Goal: Task Accomplishment & Management: Manage account settings

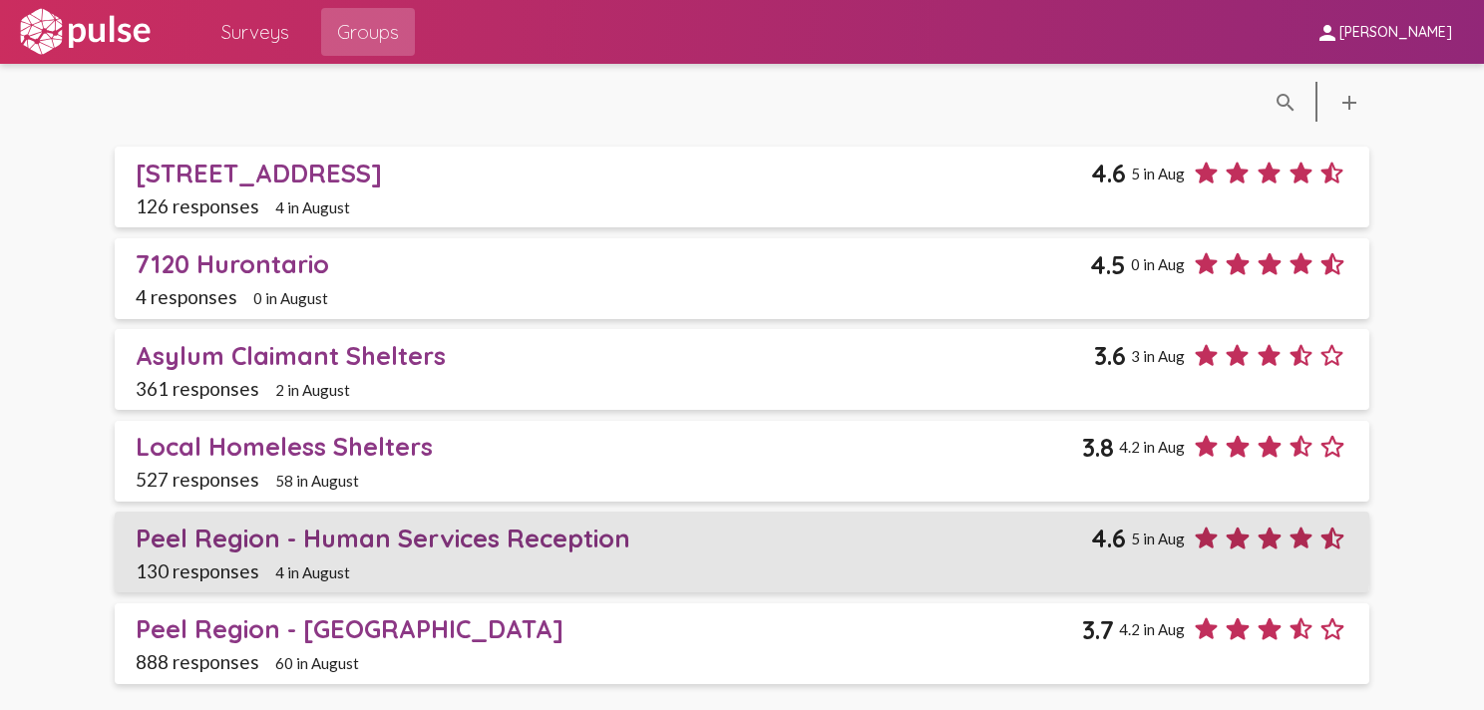
click at [246, 534] on div "Peel Region - Human Services Reception" at bounding box center [614, 538] width 956 height 31
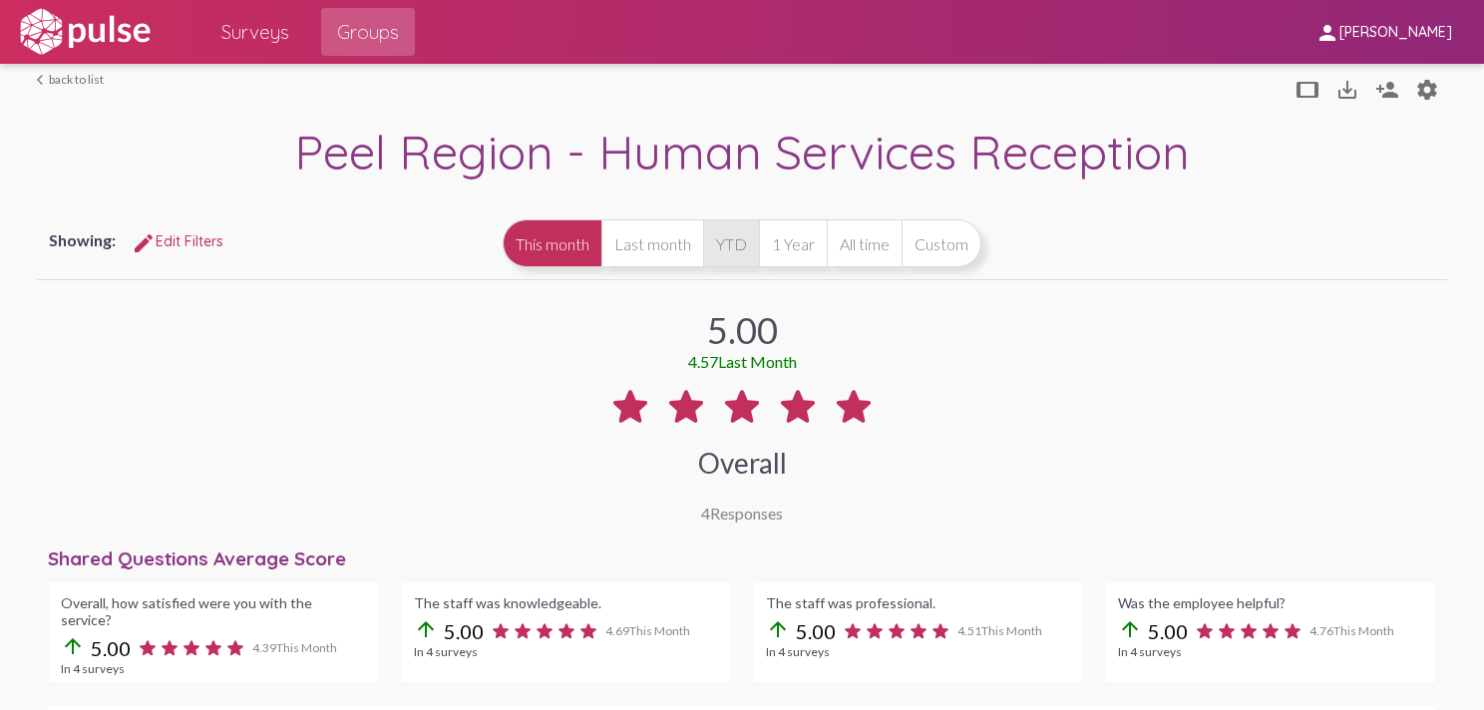
click at [721, 238] on button "YTD" at bounding box center [731, 243] width 56 height 48
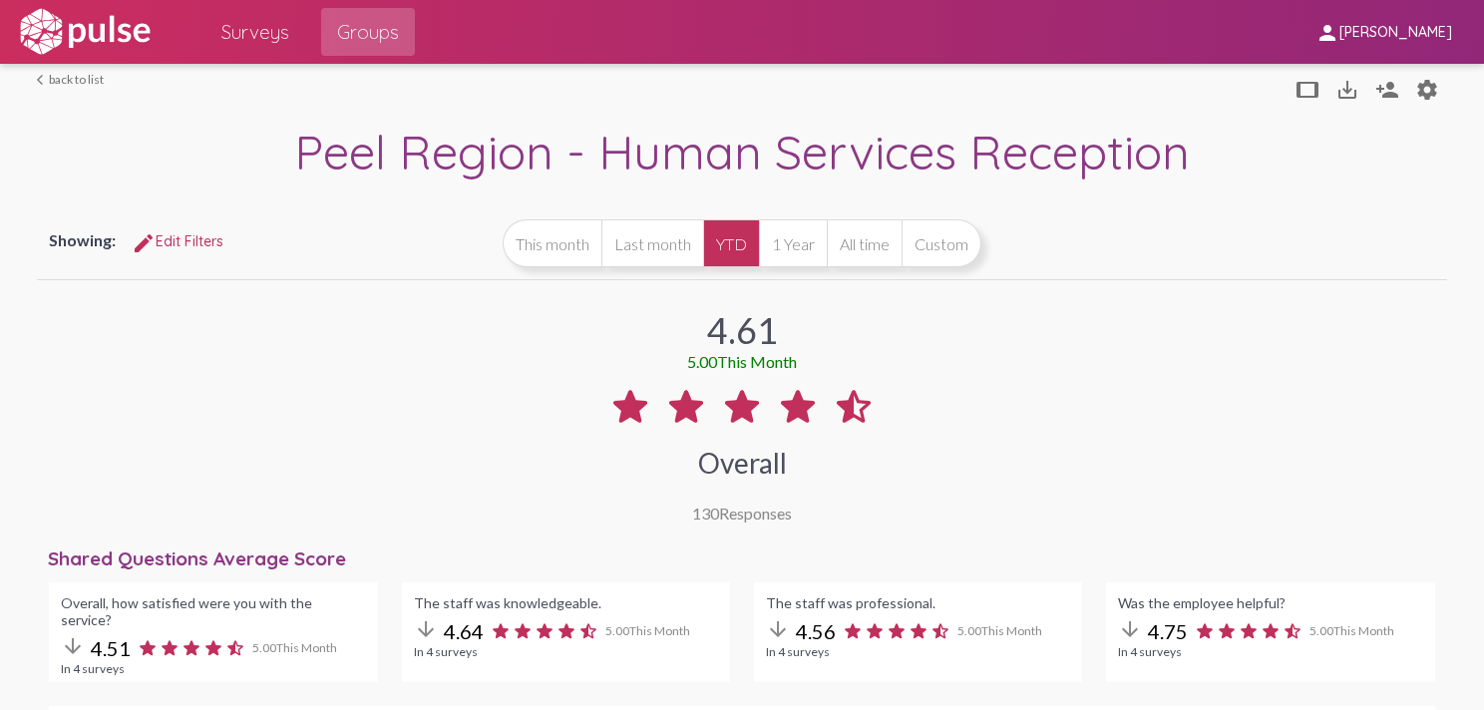
click at [256, 34] on span "Surveys" at bounding box center [255, 32] width 68 height 36
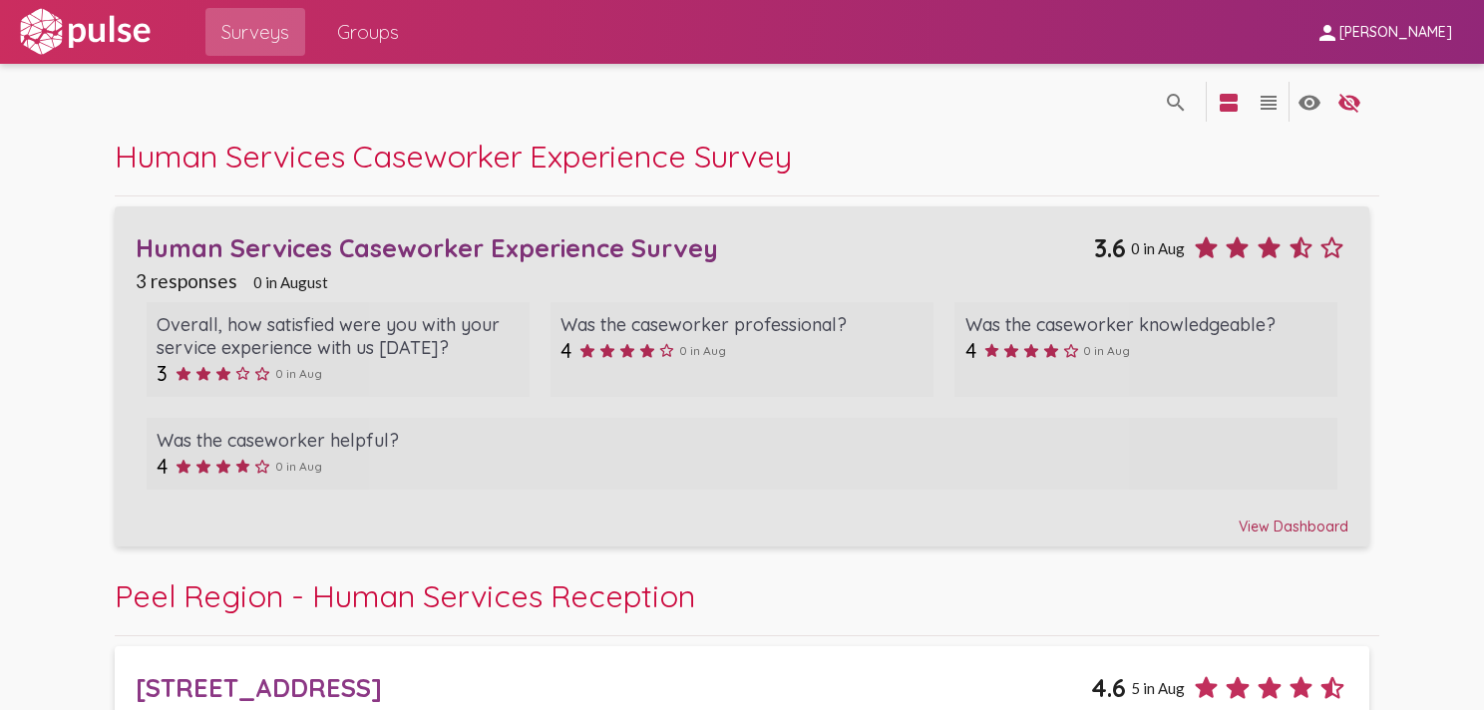
click at [666, 247] on div "Human Services Caseworker Experience Survey" at bounding box center [615, 247] width 959 height 31
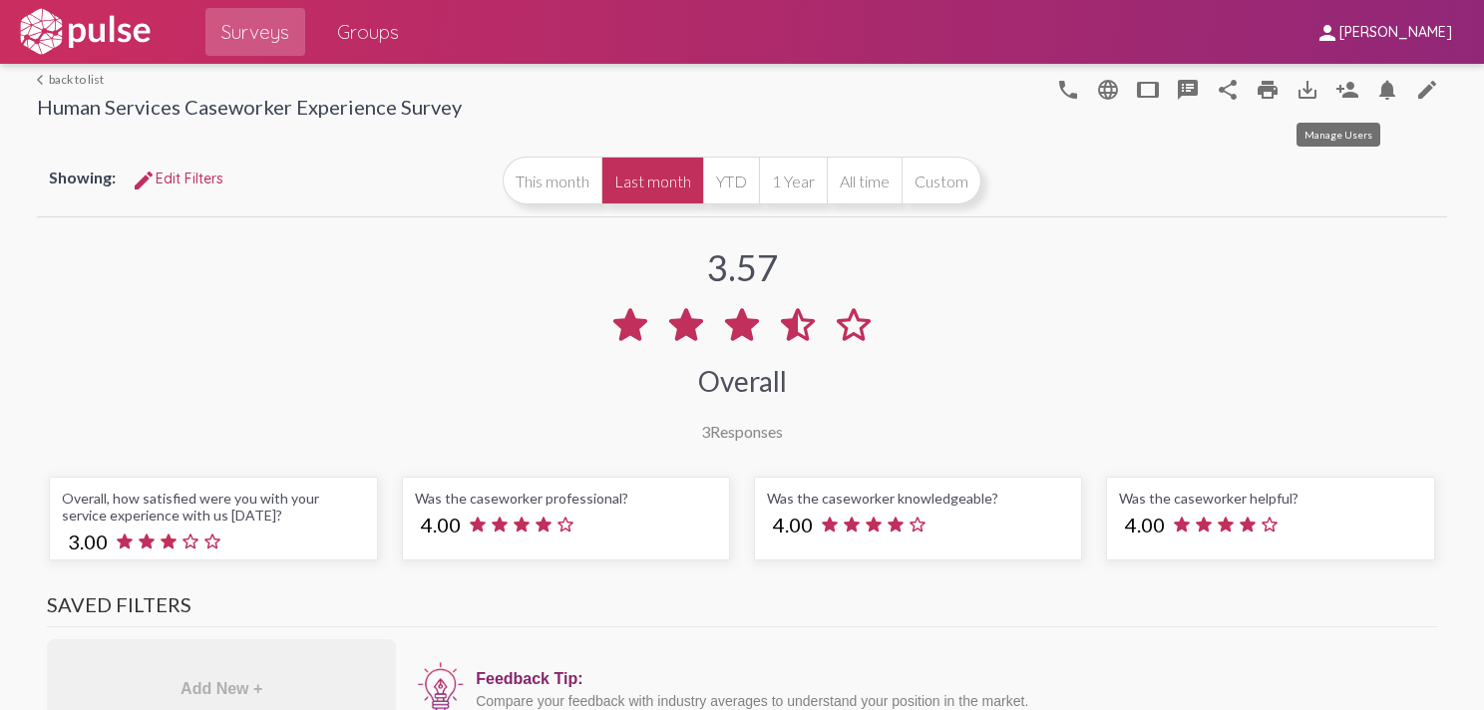
click at [1340, 92] on mat-icon "person_add" at bounding box center [1348, 90] width 24 height 24
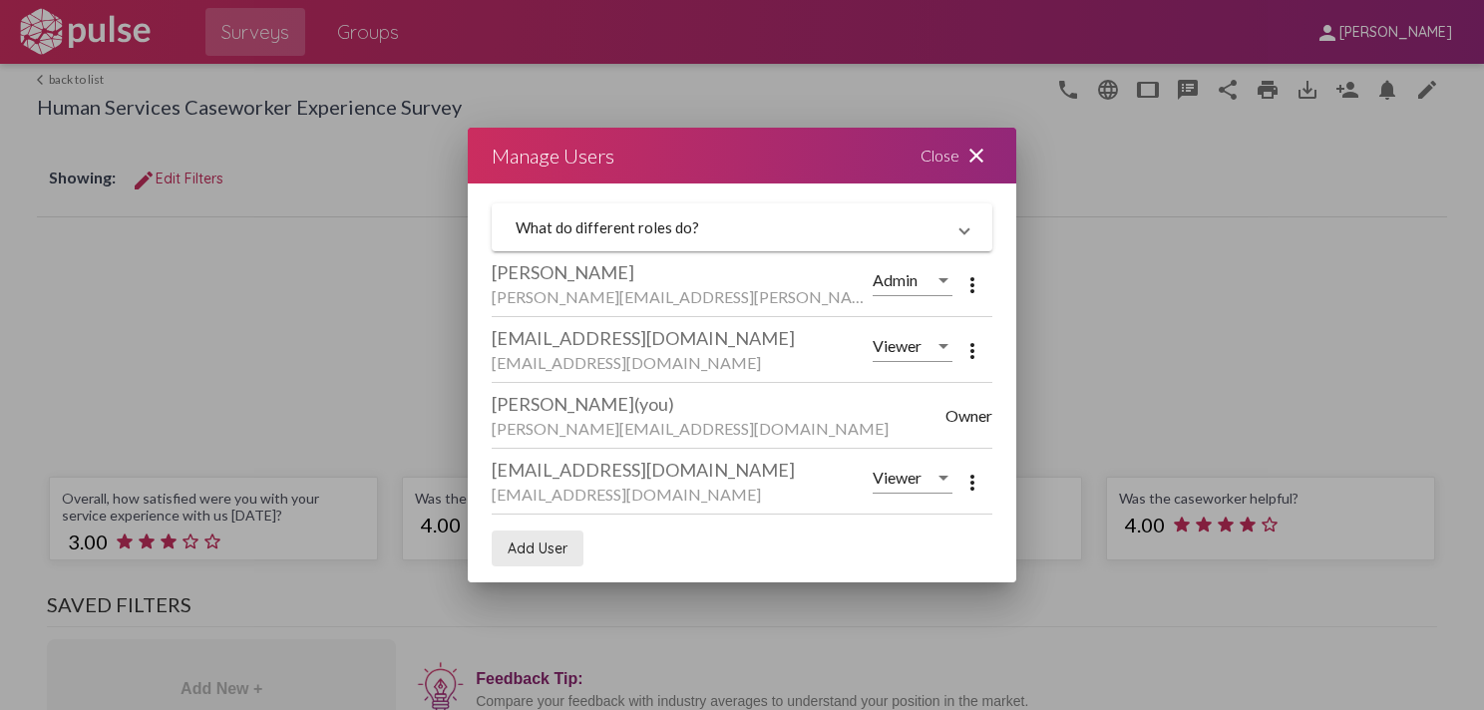
click at [551, 545] on span "Add User" at bounding box center [538, 549] width 60 height 18
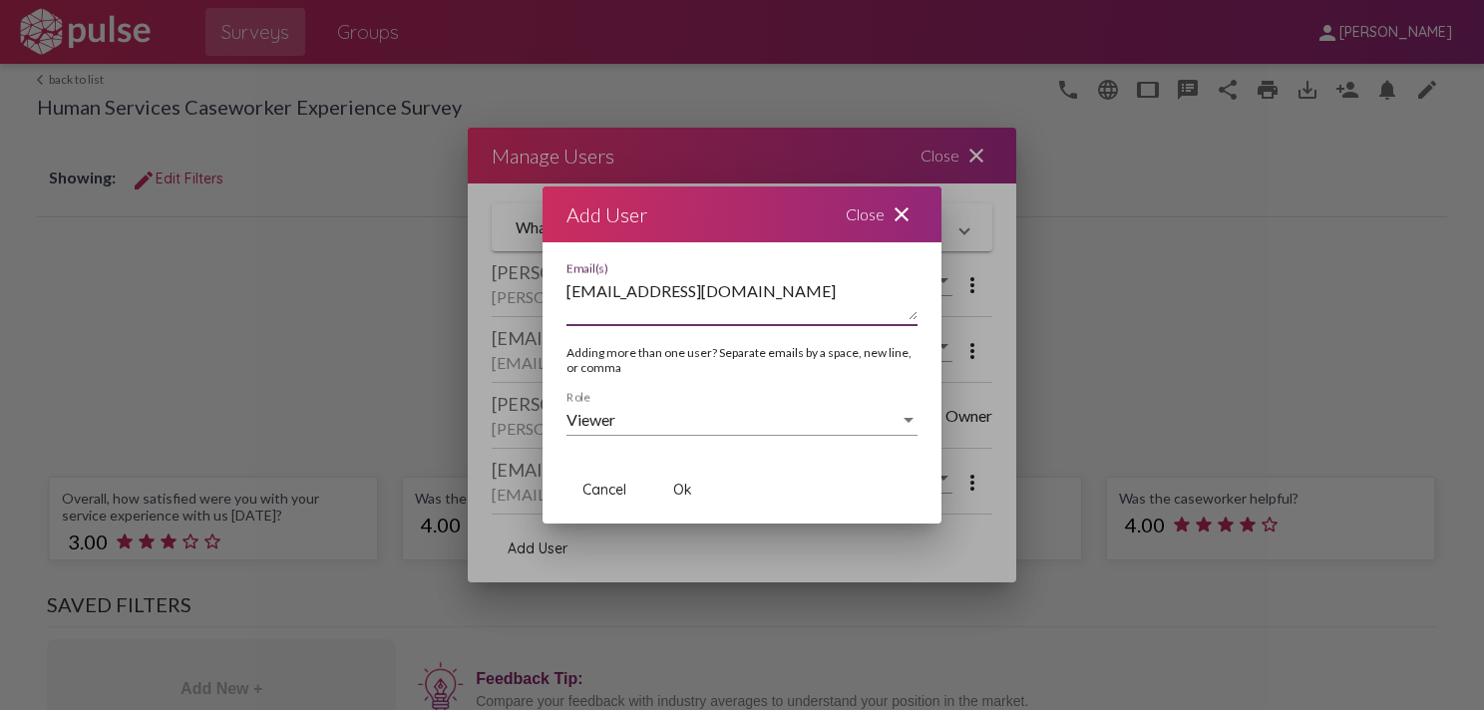
drag, startPoint x: 802, startPoint y: 295, endPoint x: 555, endPoint y: 315, distance: 248.2
click at [555, 315] on div "[EMAIL_ADDRESS][DOMAIN_NAME] Email(s) Adding more than one user? Separate email…" at bounding box center [742, 358] width 399 height 193
type textarea "[EMAIL_ADDRESS][DOMAIN_NAME]"
click at [681, 493] on span "Ok" at bounding box center [682, 490] width 19 height 18
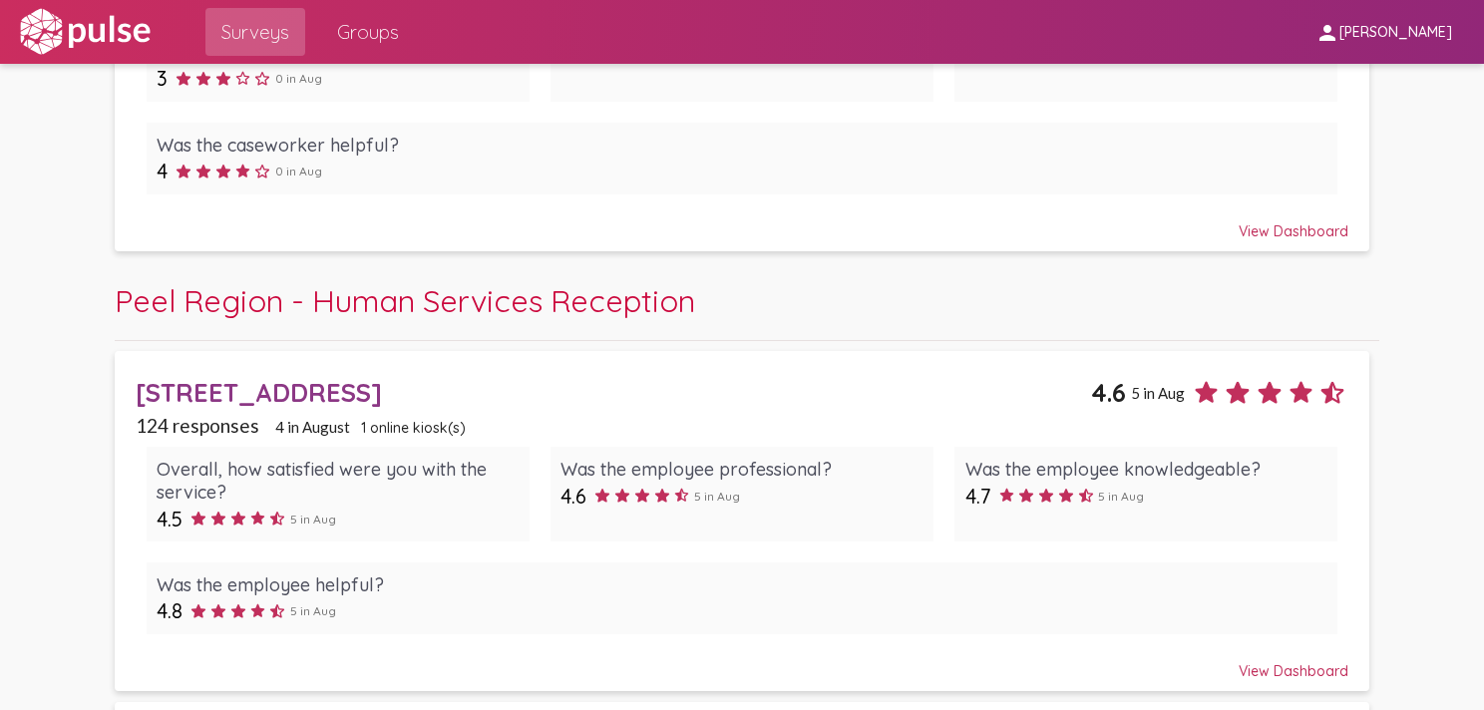
scroll to position [299, 0]
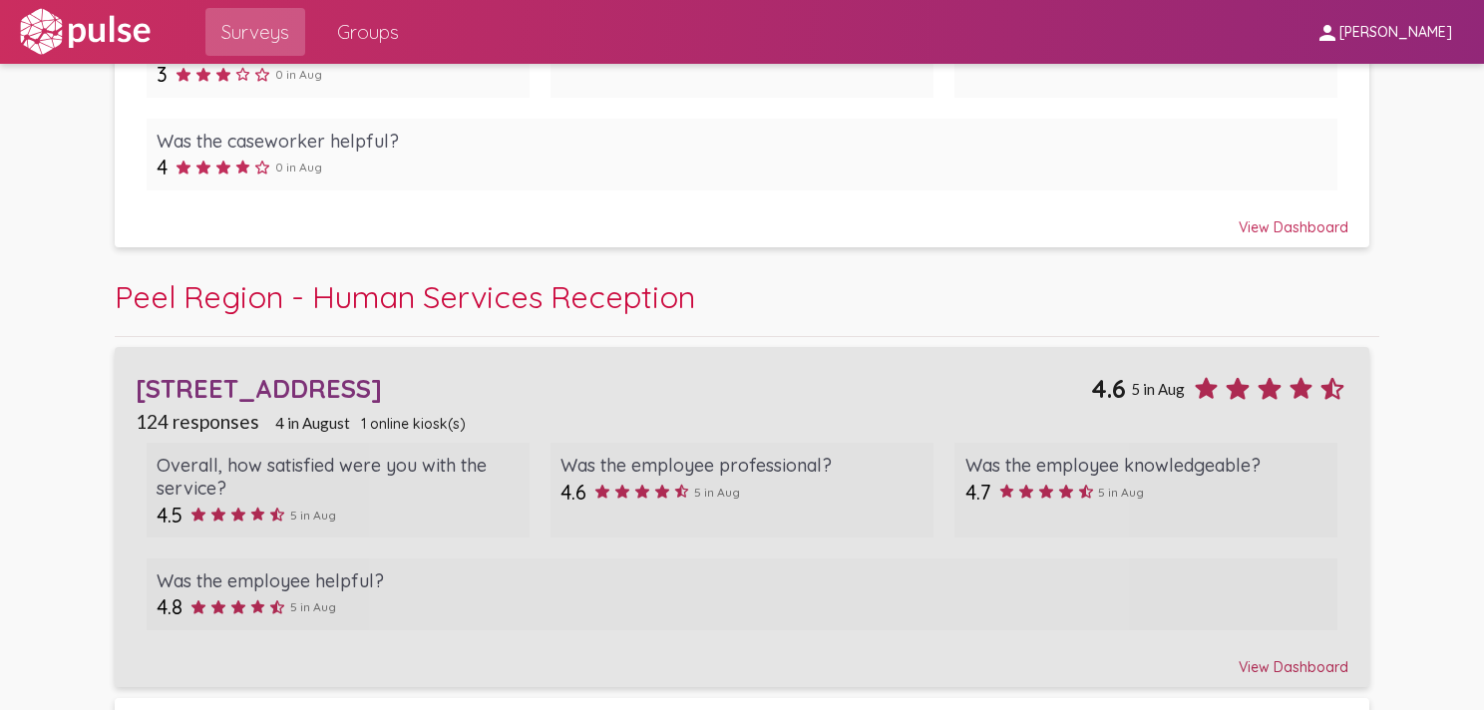
click at [339, 391] on div "[STREET_ADDRESS]" at bounding box center [614, 388] width 956 height 31
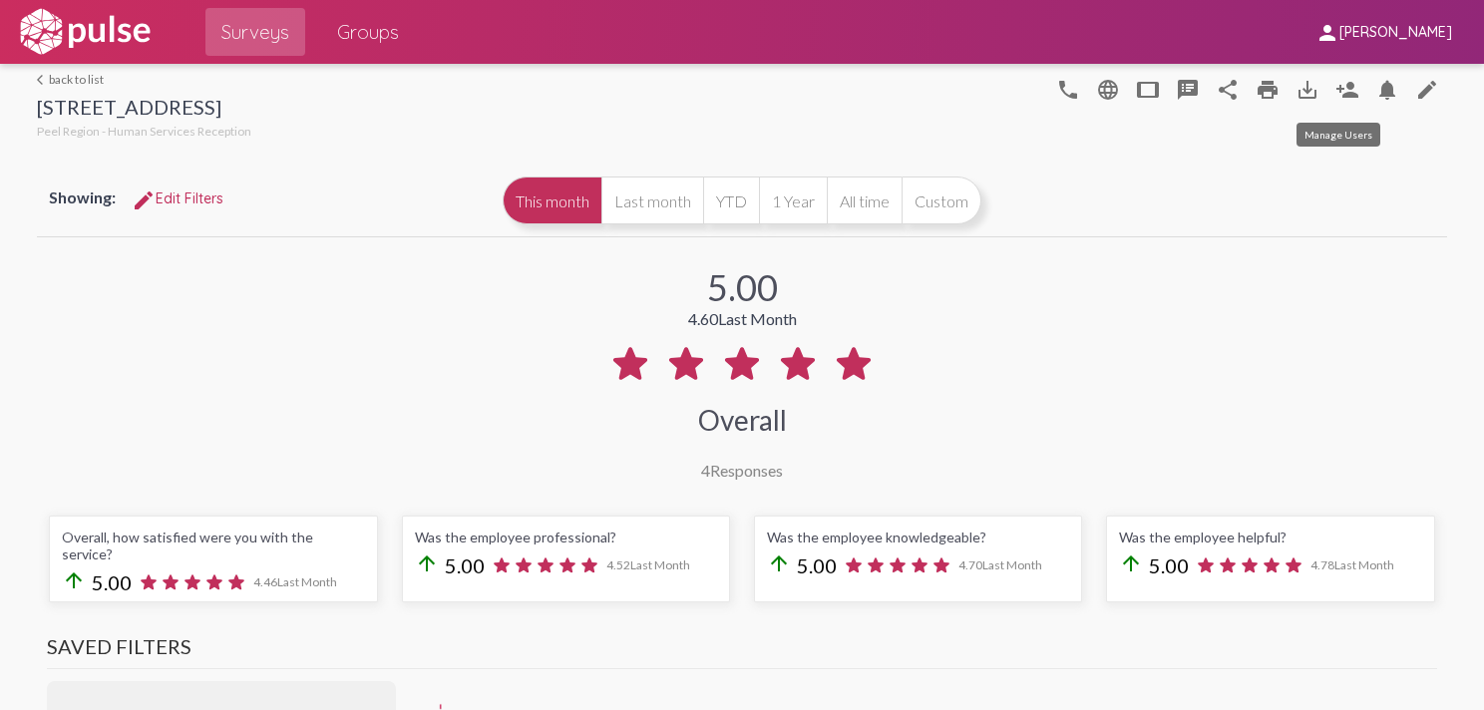
click at [1337, 92] on mat-icon "person_add" at bounding box center [1348, 90] width 24 height 24
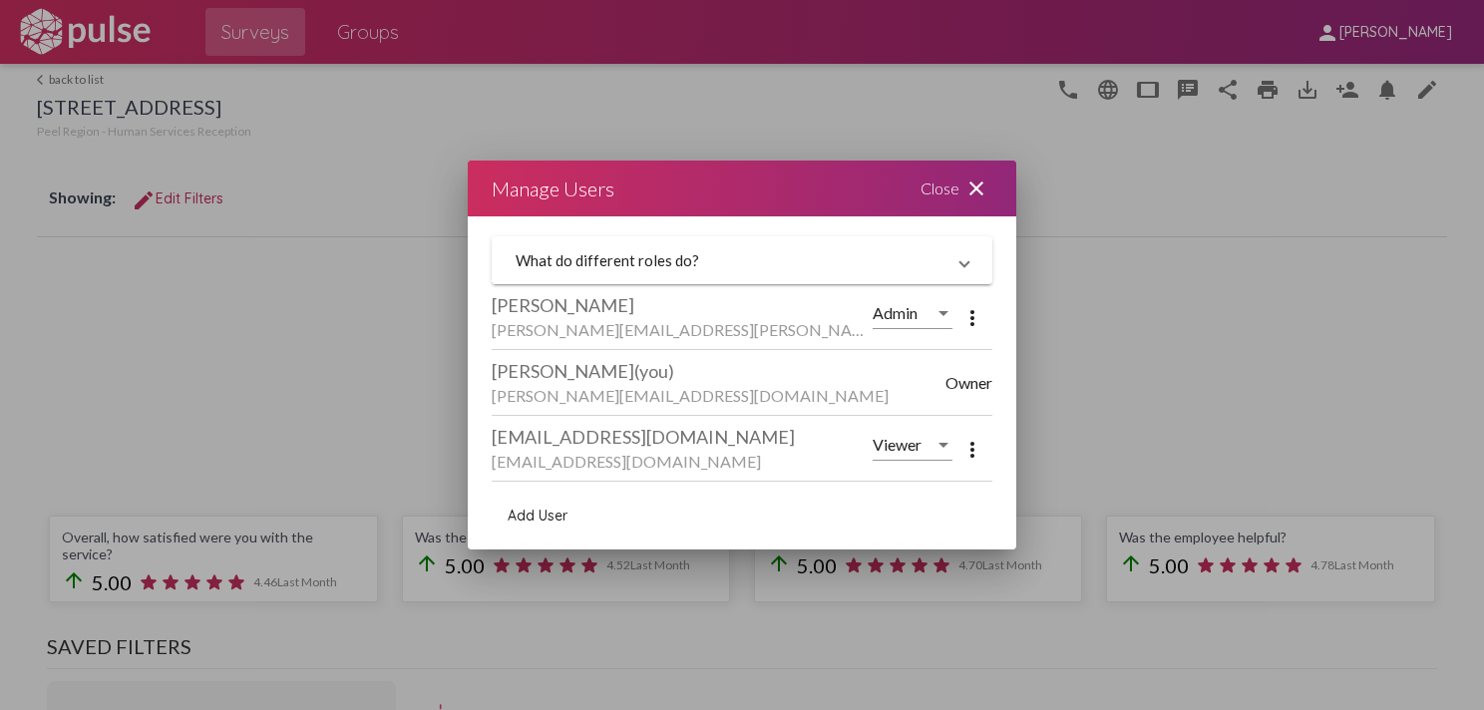
click at [591, 255] on mat-panel-title "What do different roles do?" at bounding box center [730, 260] width 429 height 18
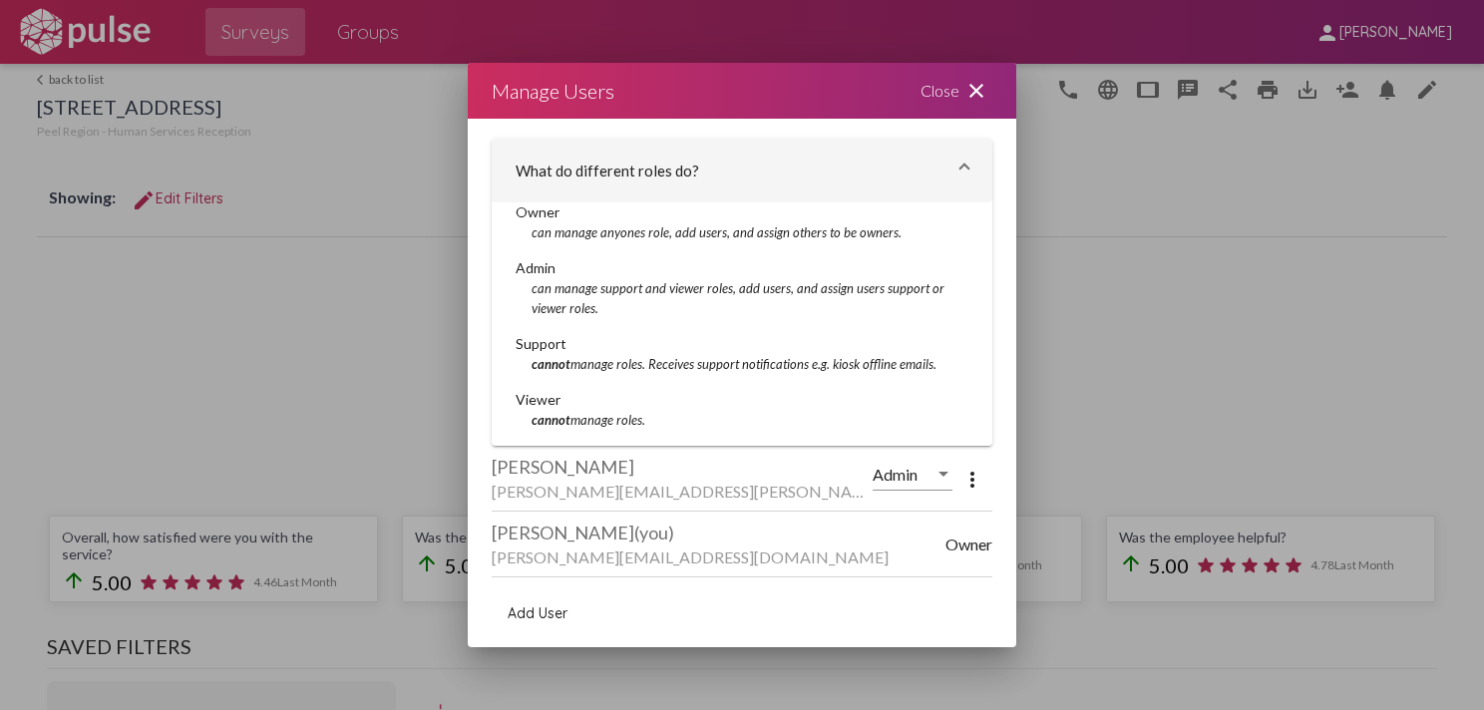
click at [551, 610] on span "Add User" at bounding box center [538, 613] width 60 height 18
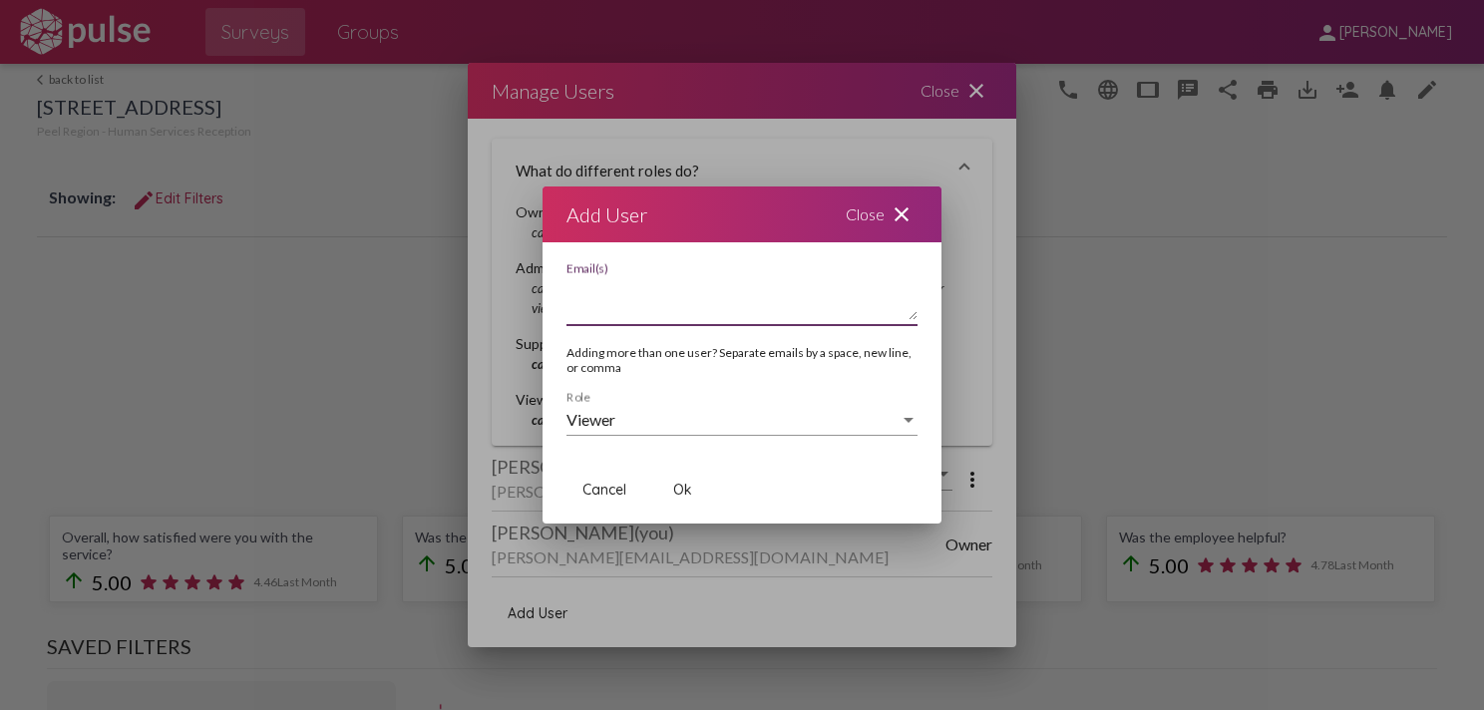
paste textarea "[EMAIL_ADDRESS][DOMAIN_NAME]"
type textarea "[EMAIL_ADDRESS][DOMAIN_NAME]"
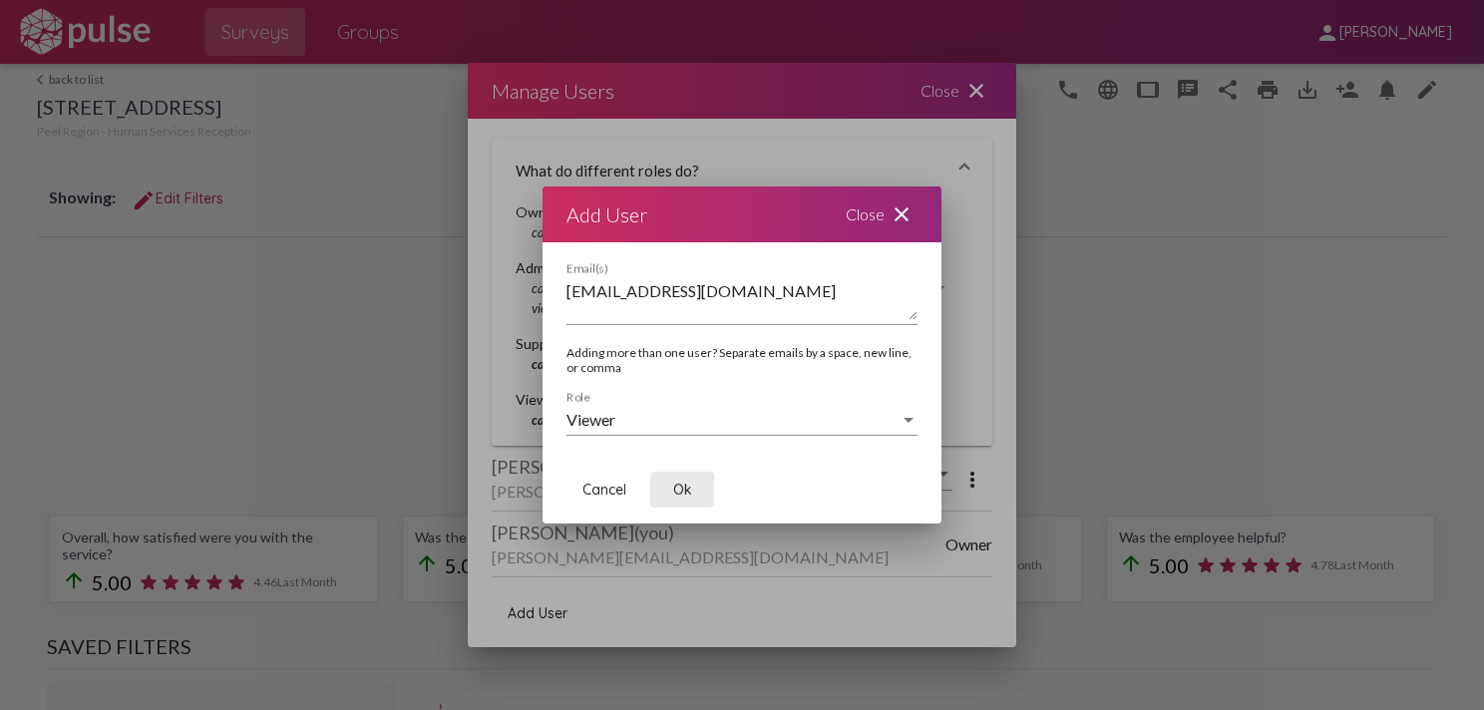
click at [683, 490] on span "Ok" at bounding box center [682, 490] width 19 height 18
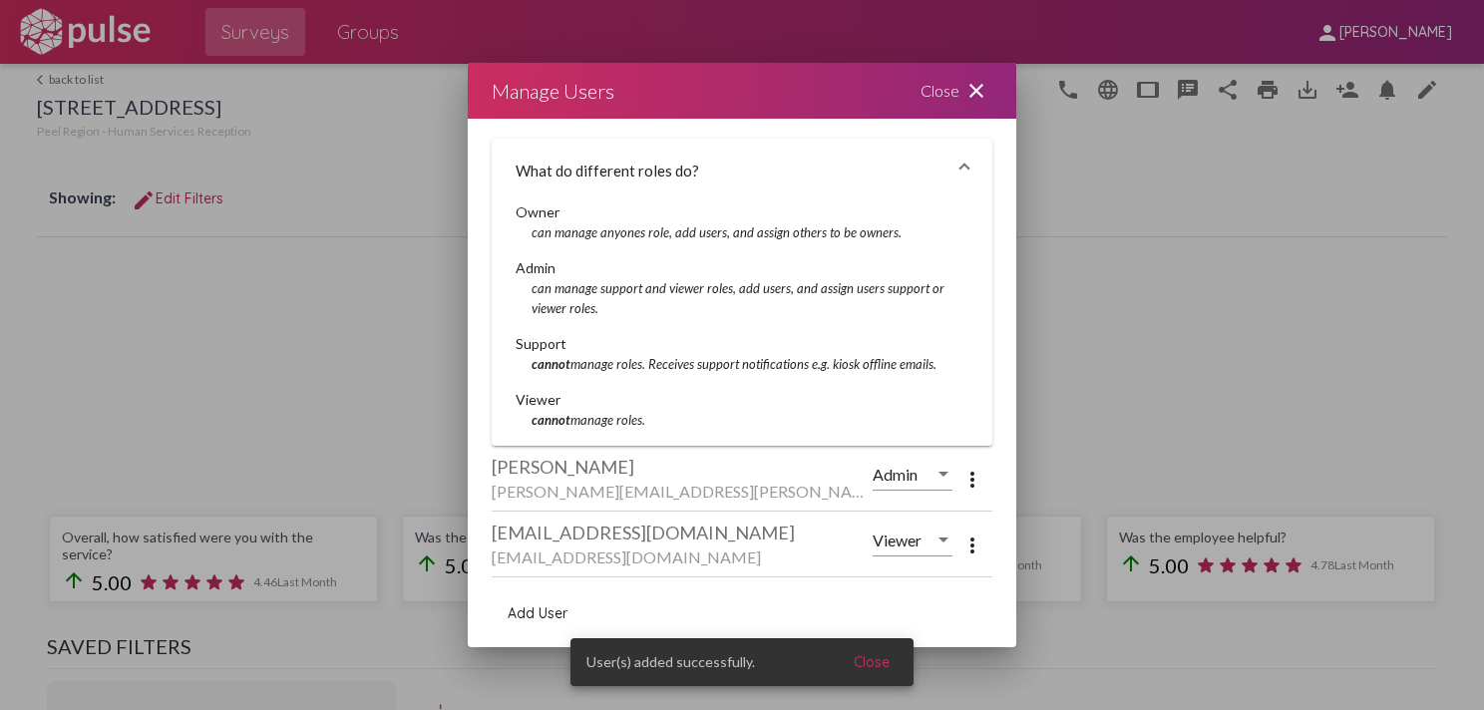
click at [977, 87] on mat-icon "close" at bounding box center [976, 91] width 24 height 24
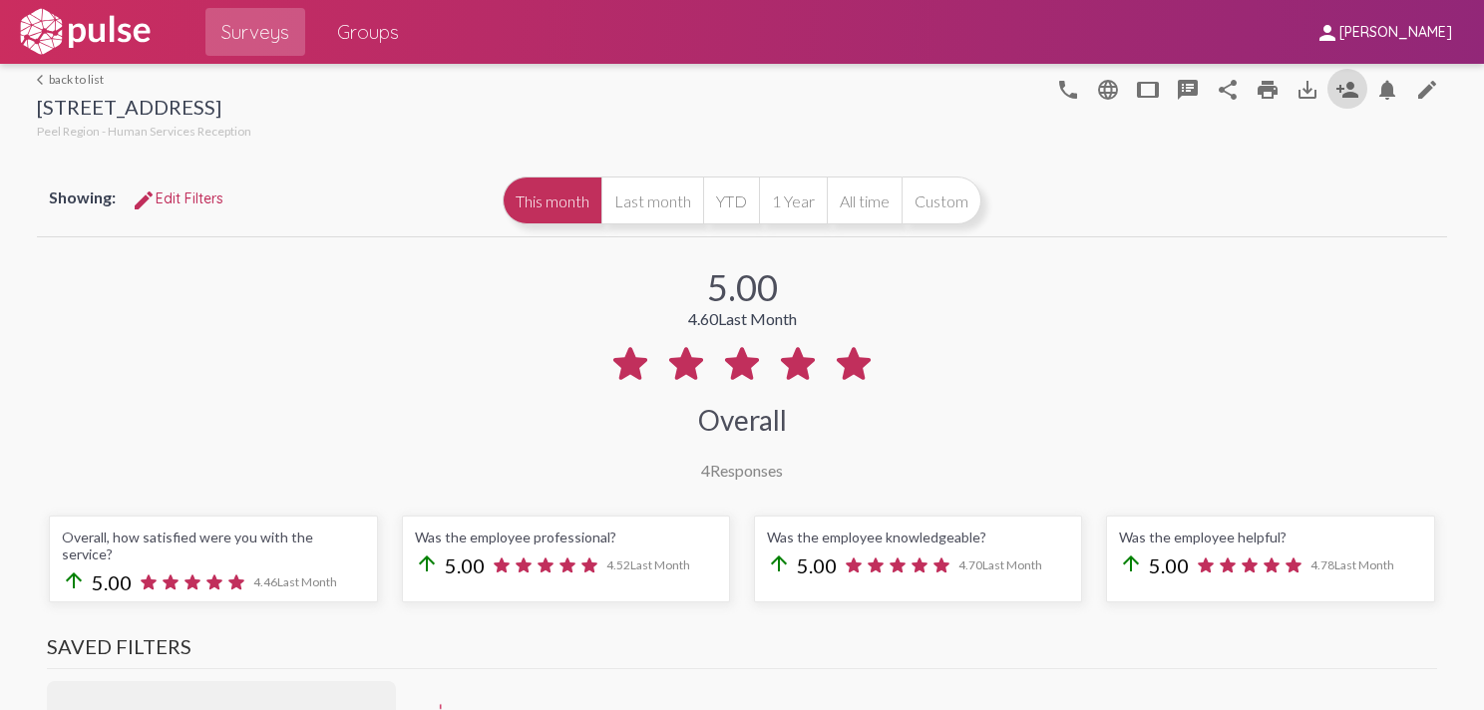
click at [64, 73] on link "arrow_back_ios back to list" at bounding box center [144, 79] width 214 height 15
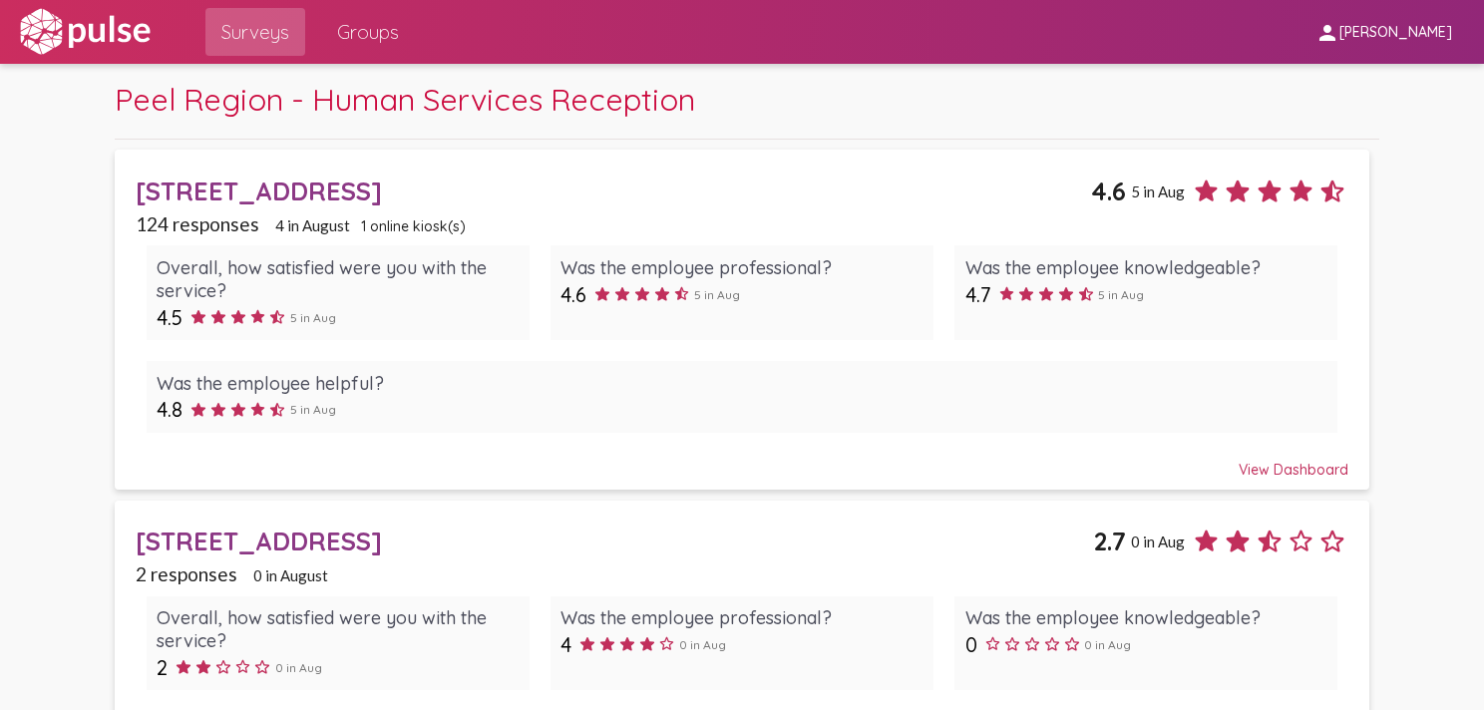
scroll to position [503, 0]
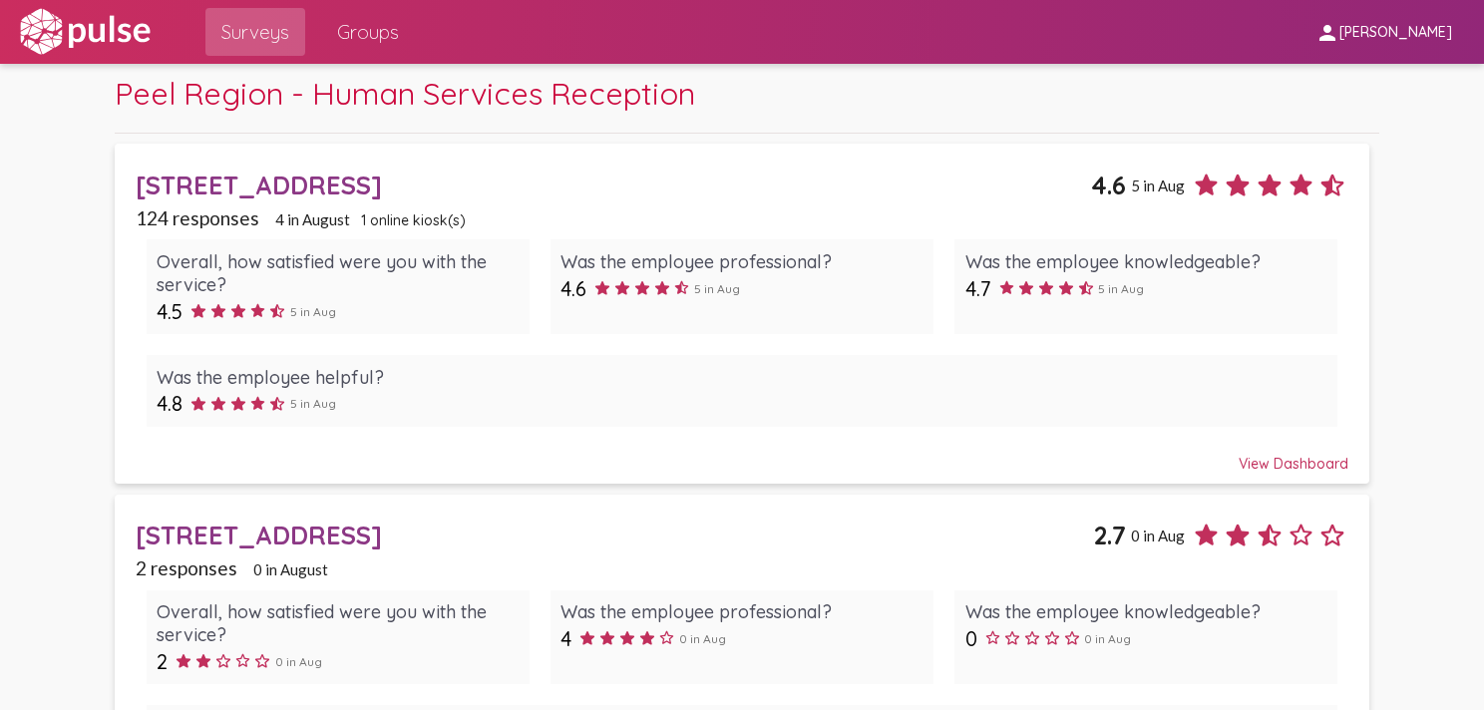
click at [249, 530] on div "[STREET_ADDRESS]" at bounding box center [615, 535] width 958 height 31
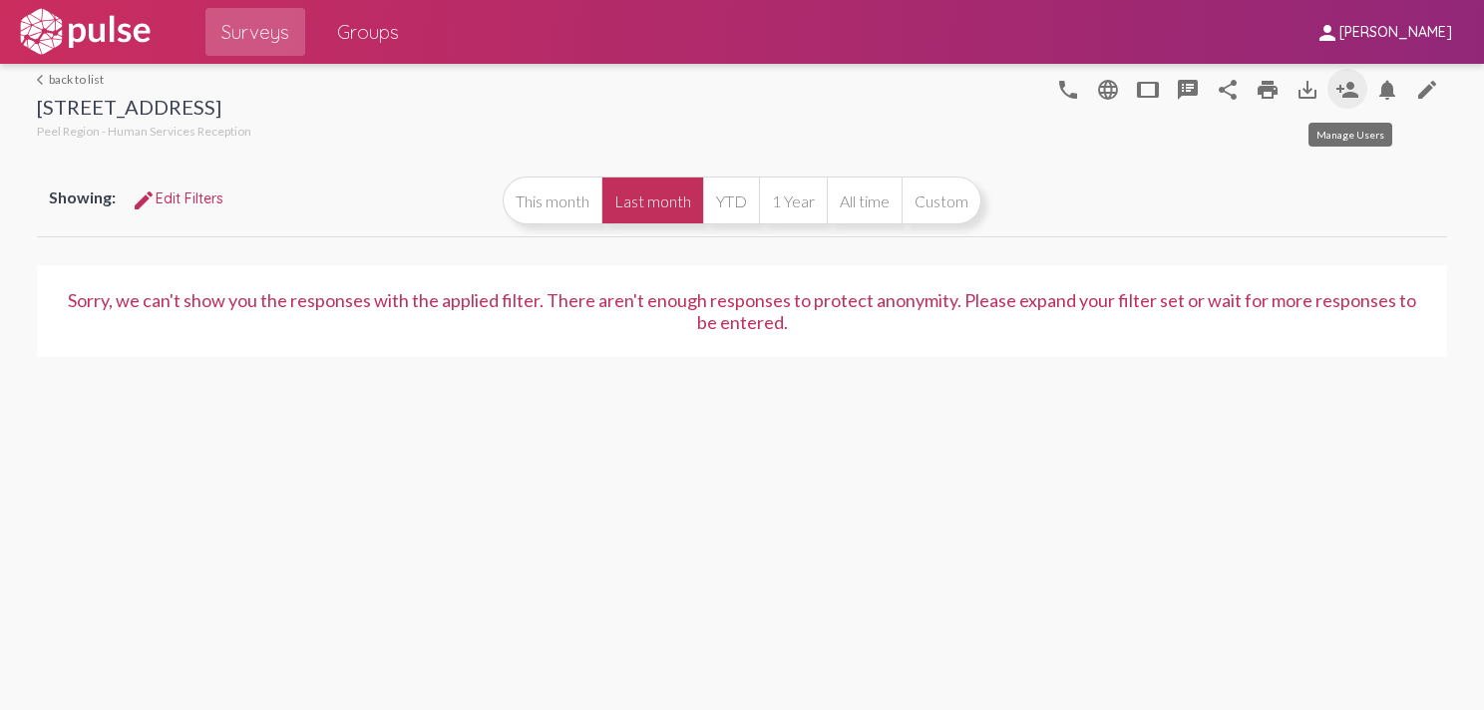
click at [1352, 88] on mat-icon "person_add" at bounding box center [1348, 90] width 24 height 24
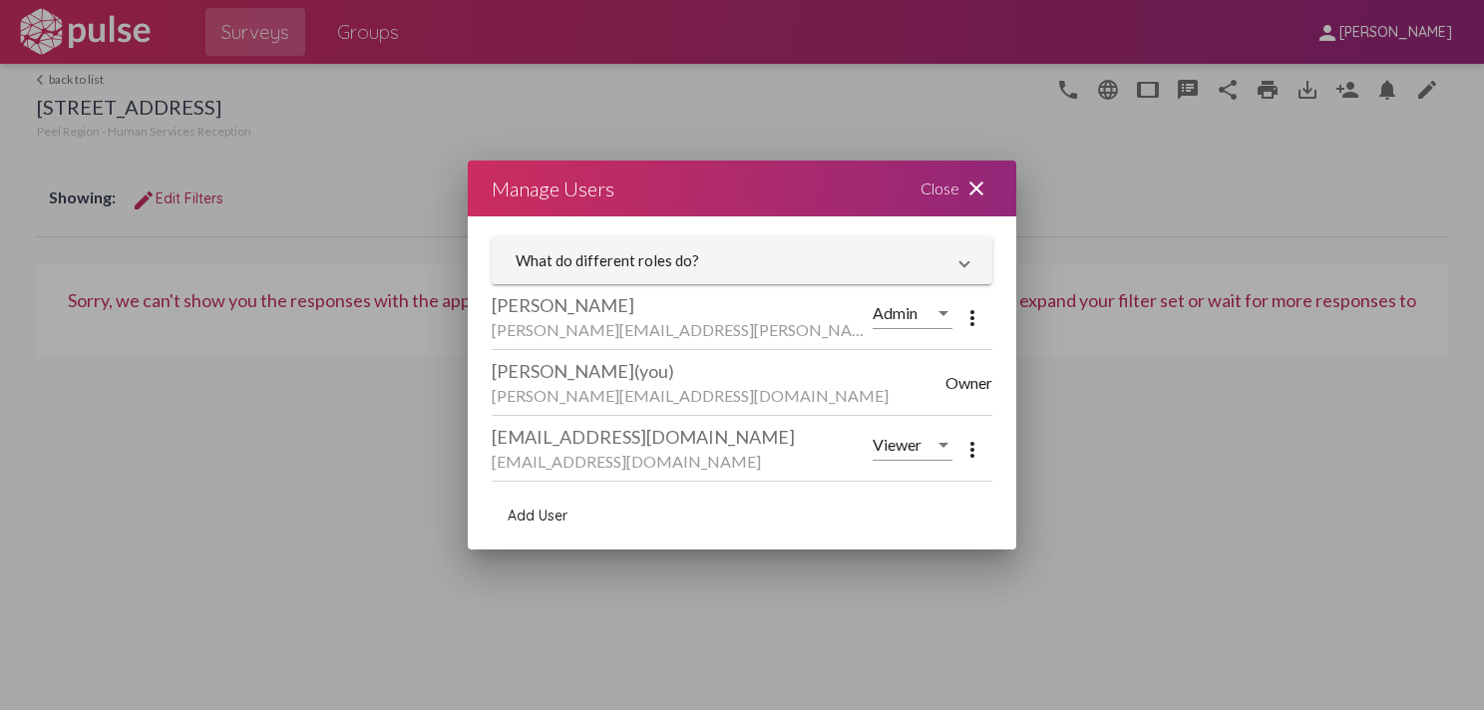
click at [555, 511] on span "Add User" at bounding box center [538, 516] width 60 height 18
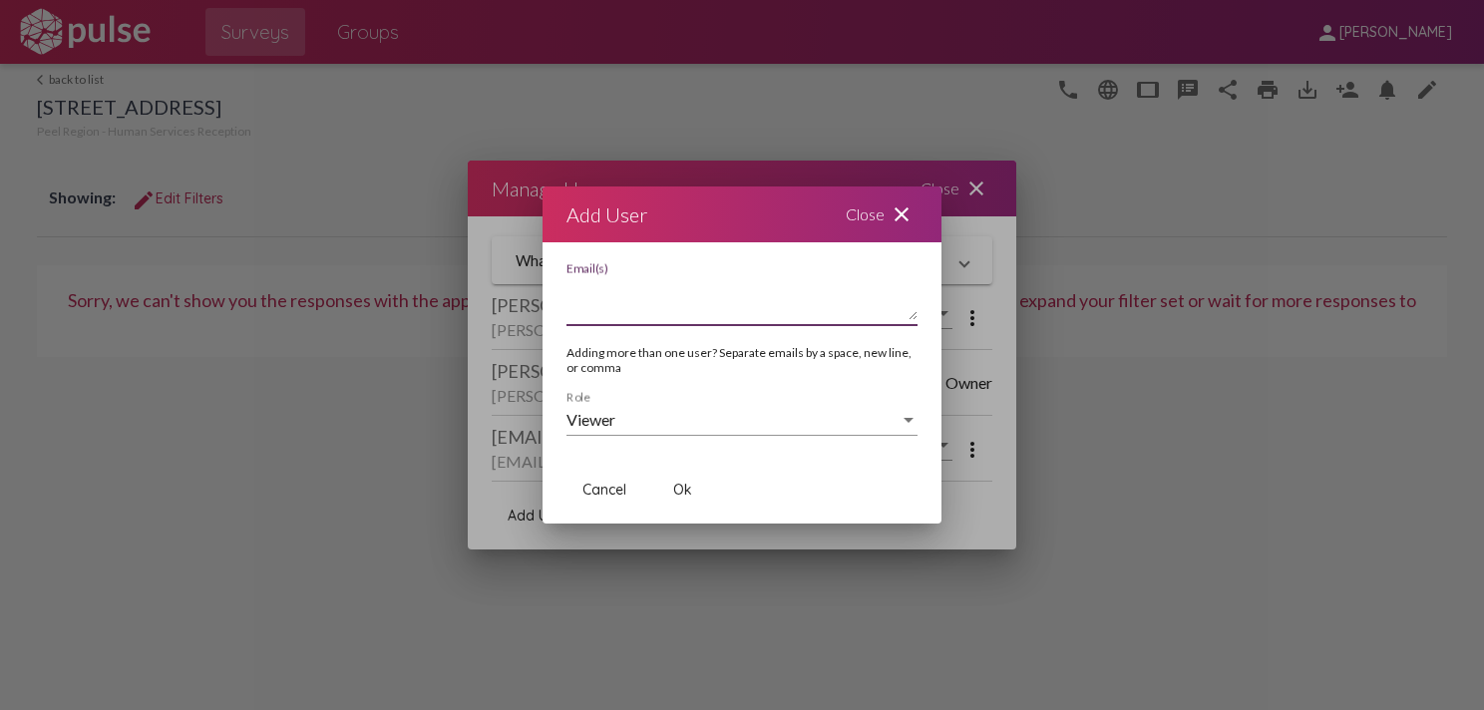
paste textarea "[EMAIL_ADDRESS][DOMAIN_NAME]"
type textarea "[EMAIL_ADDRESS][DOMAIN_NAME]"
click at [690, 486] on span "Ok" at bounding box center [682, 490] width 19 height 18
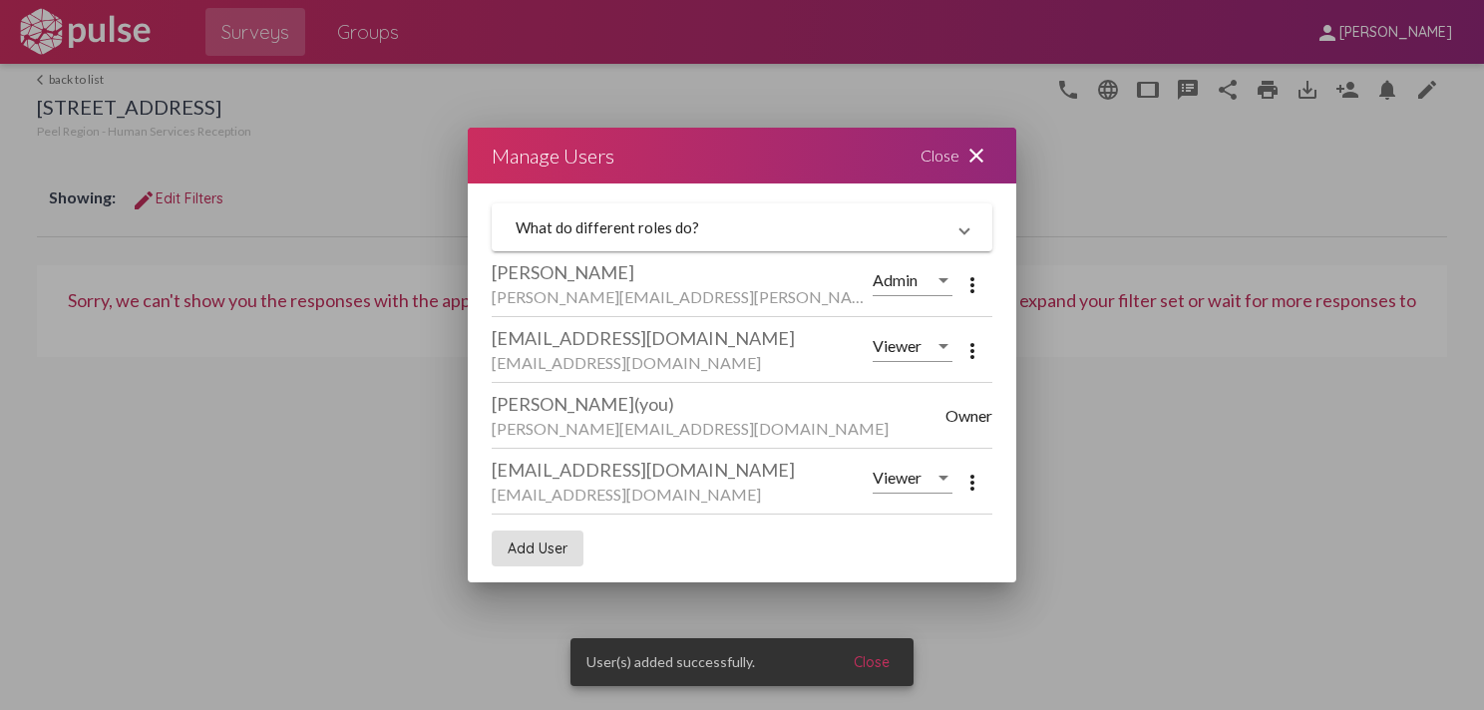
click at [975, 152] on mat-icon "close" at bounding box center [976, 156] width 24 height 24
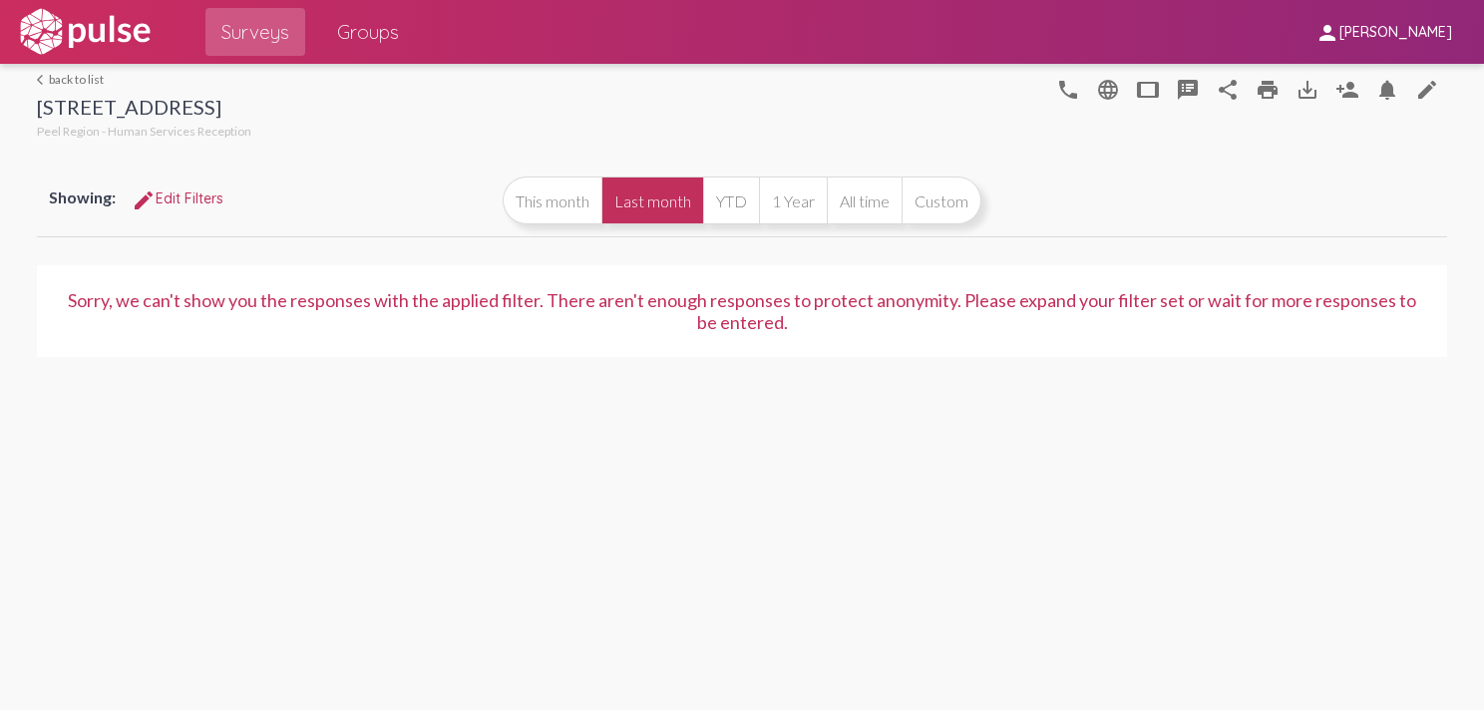
click at [61, 82] on link "arrow_back_ios back to list" at bounding box center [144, 79] width 214 height 15
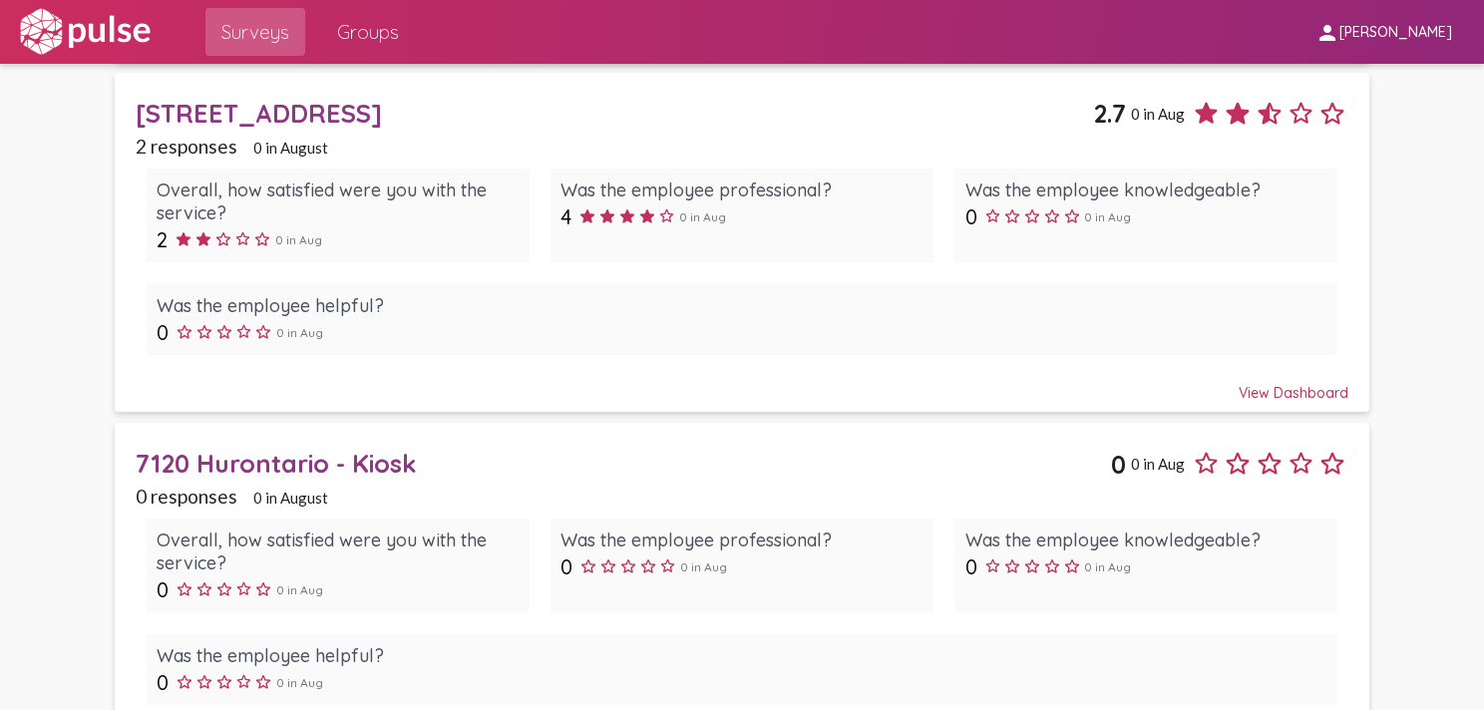
scroll to position [942, 0]
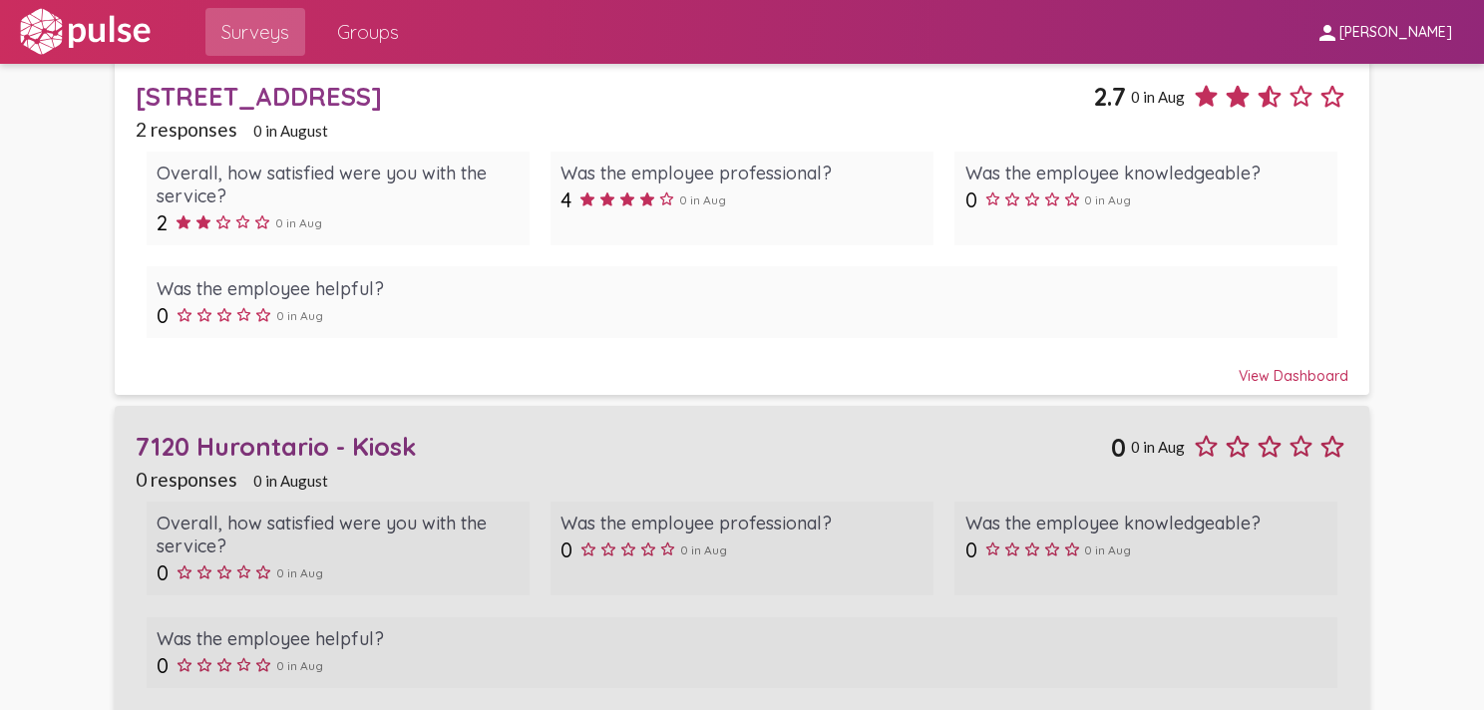
click at [267, 443] on div "7120 Hurontario - Kiosk" at bounding box center [623, 446] width 975 height 31
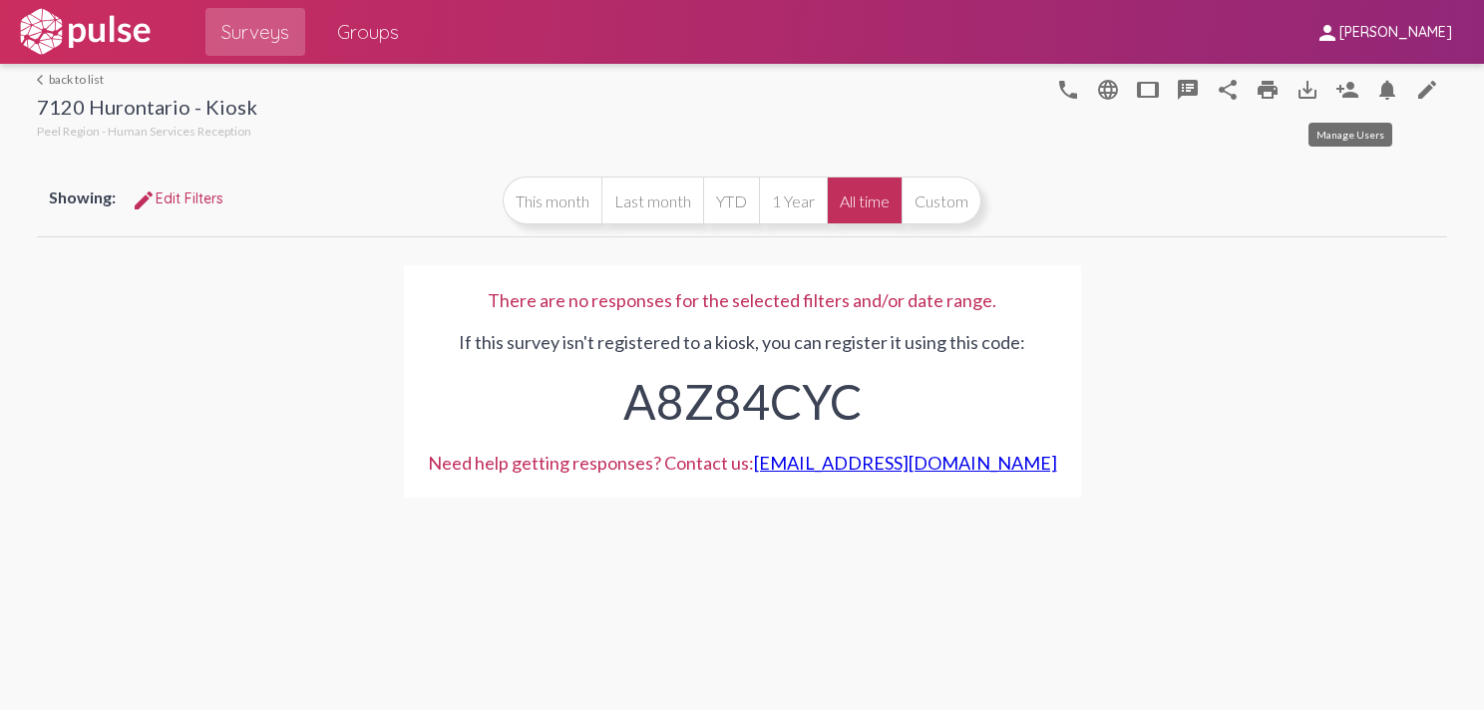
click at [1343, 89] on mat-icon "person_add" at bounding box center [1348, 90] width 24 height 24
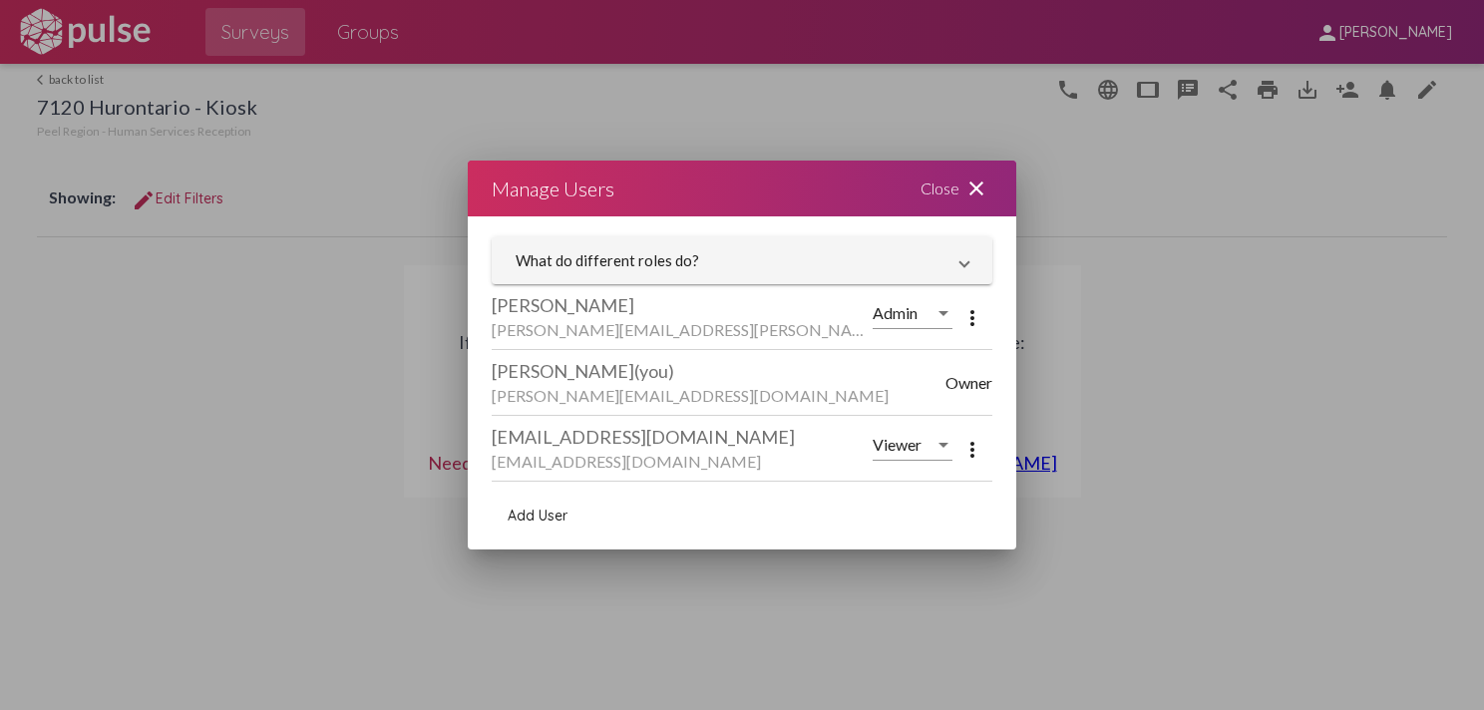
click at [545, 515] on span "Add User" at bounding box center [538, 516] width 60 height 18
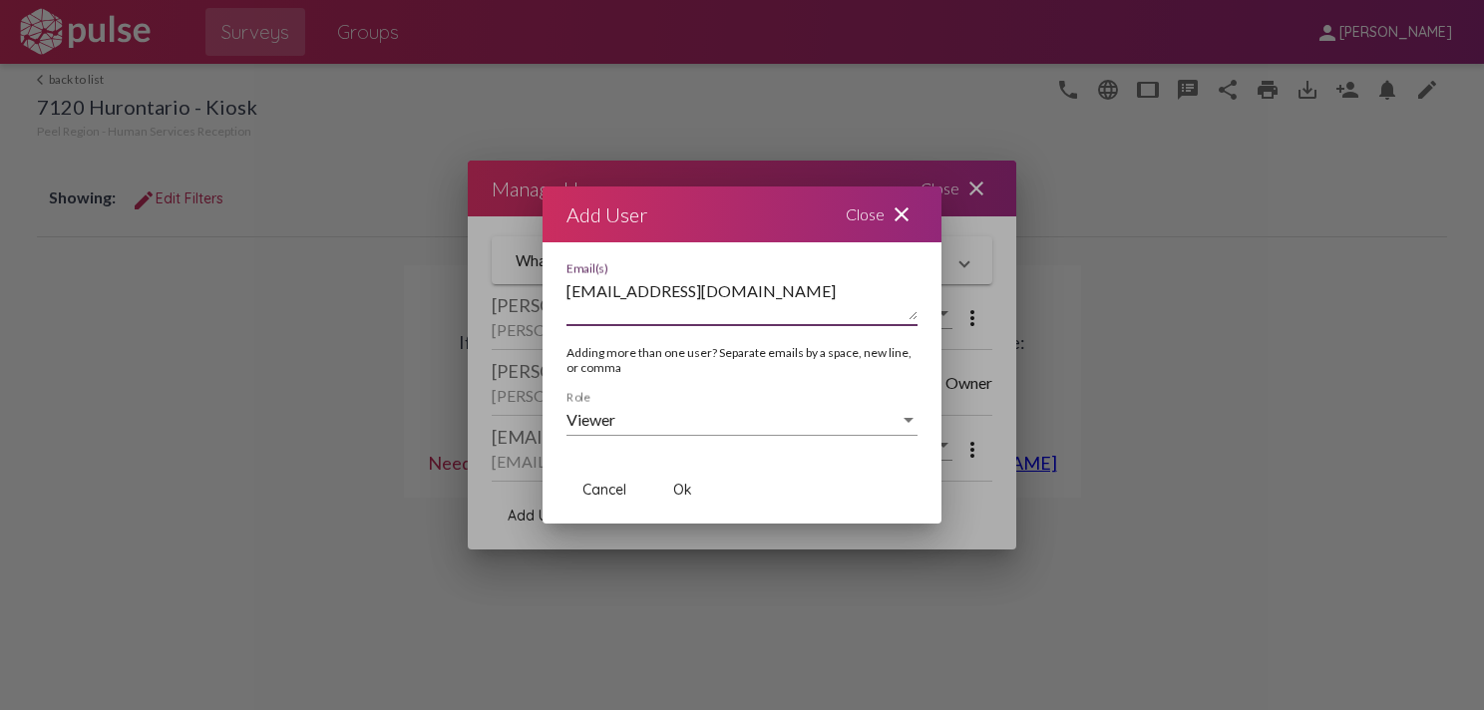
type textarea "[EMAIL_ADDRESS][DOMAIN_NAME]"
click at [691, 486] on span "Ok" at bounding box center [682, 490] width 19 height 18
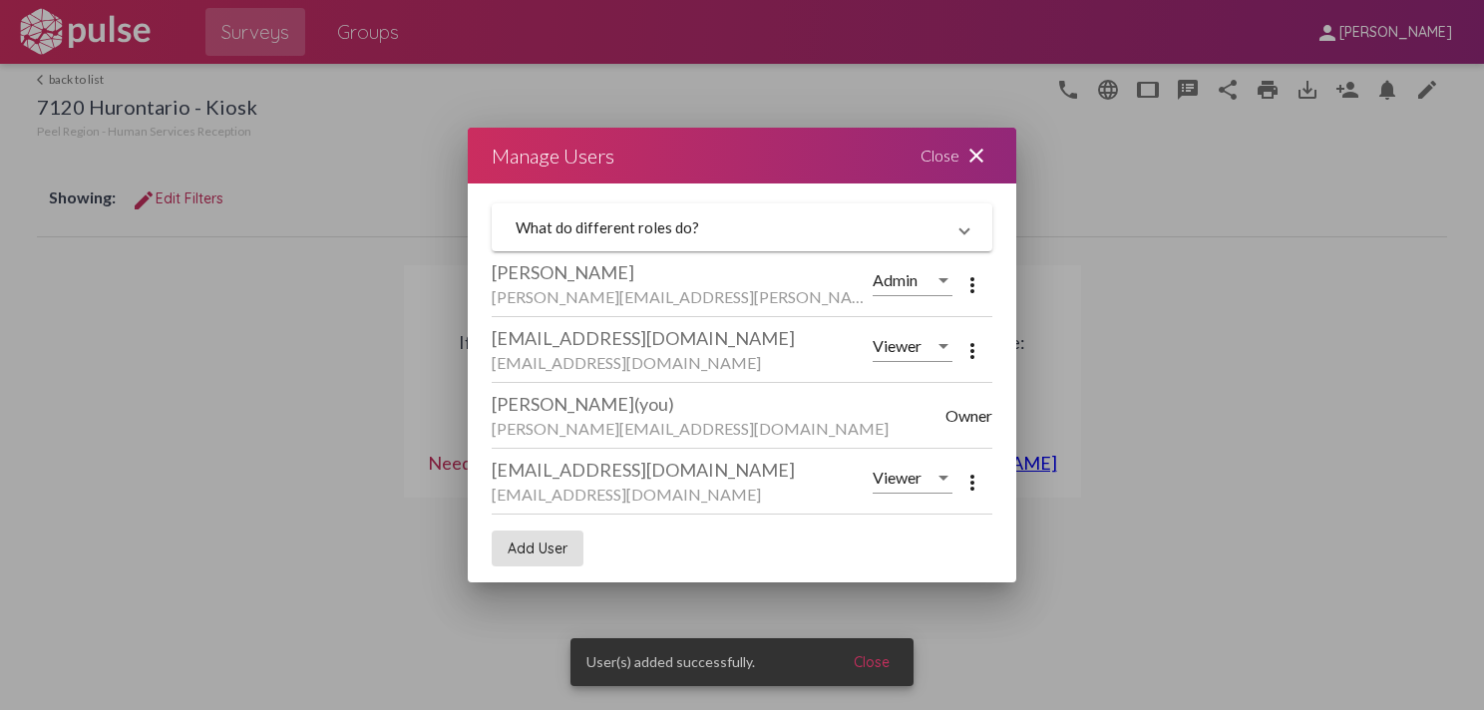
click at [974, 155] on mat-icon "close" at bounding box center [976, 156] width 24 height 24
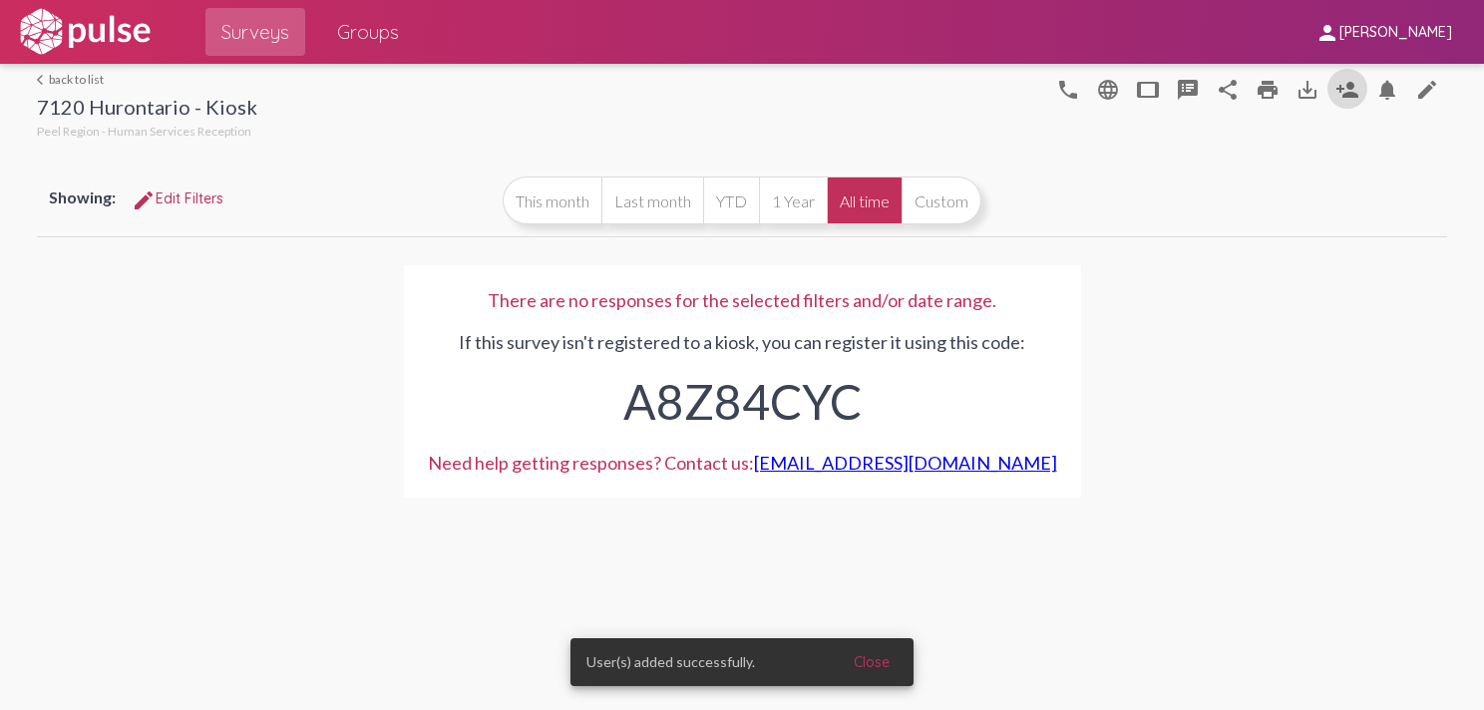
click at [71, 77] on link "arrow_back_ios back to list" at bounding box center [147, 79] width 220 height 15
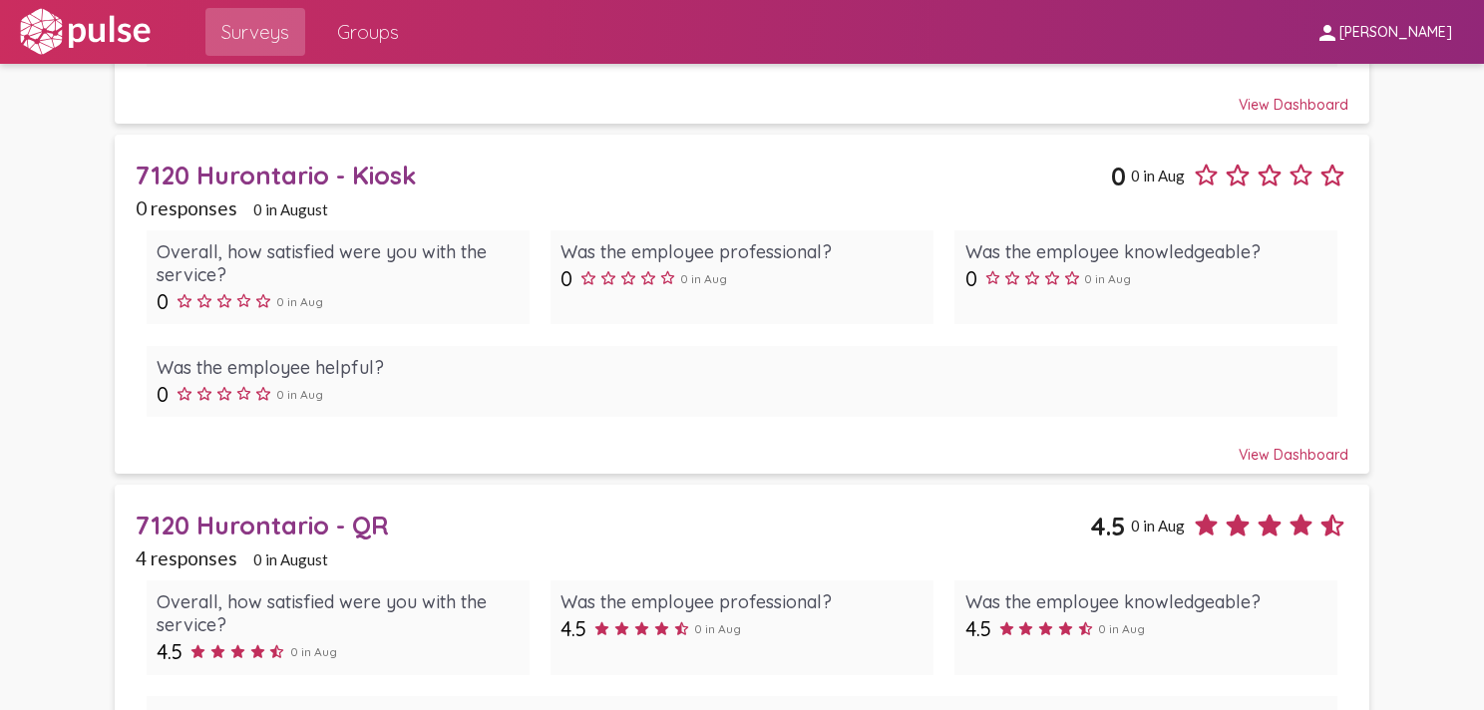
scroll to position [1313, 0]
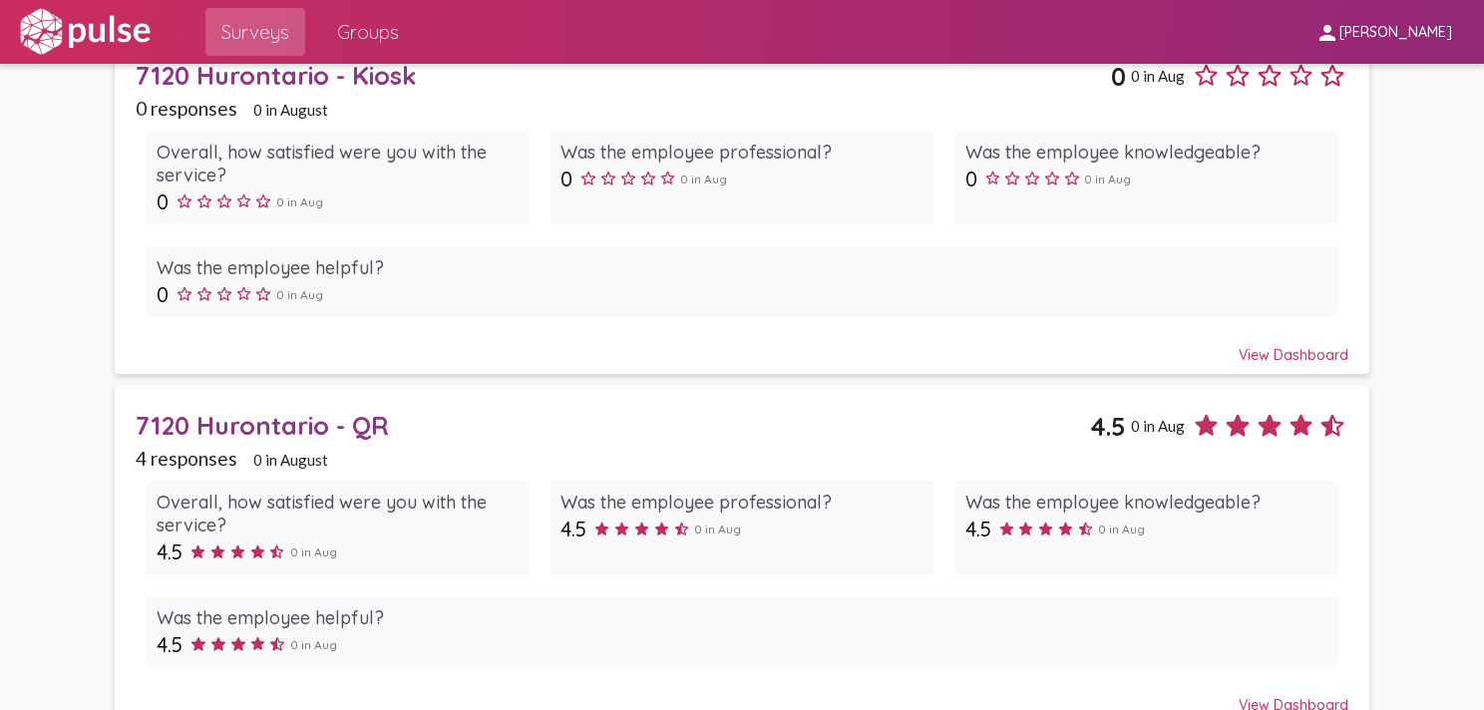
click at [261, 425] on div "7120 Hurontario - QR" at bounding box center [613, 425] width 955 height 31
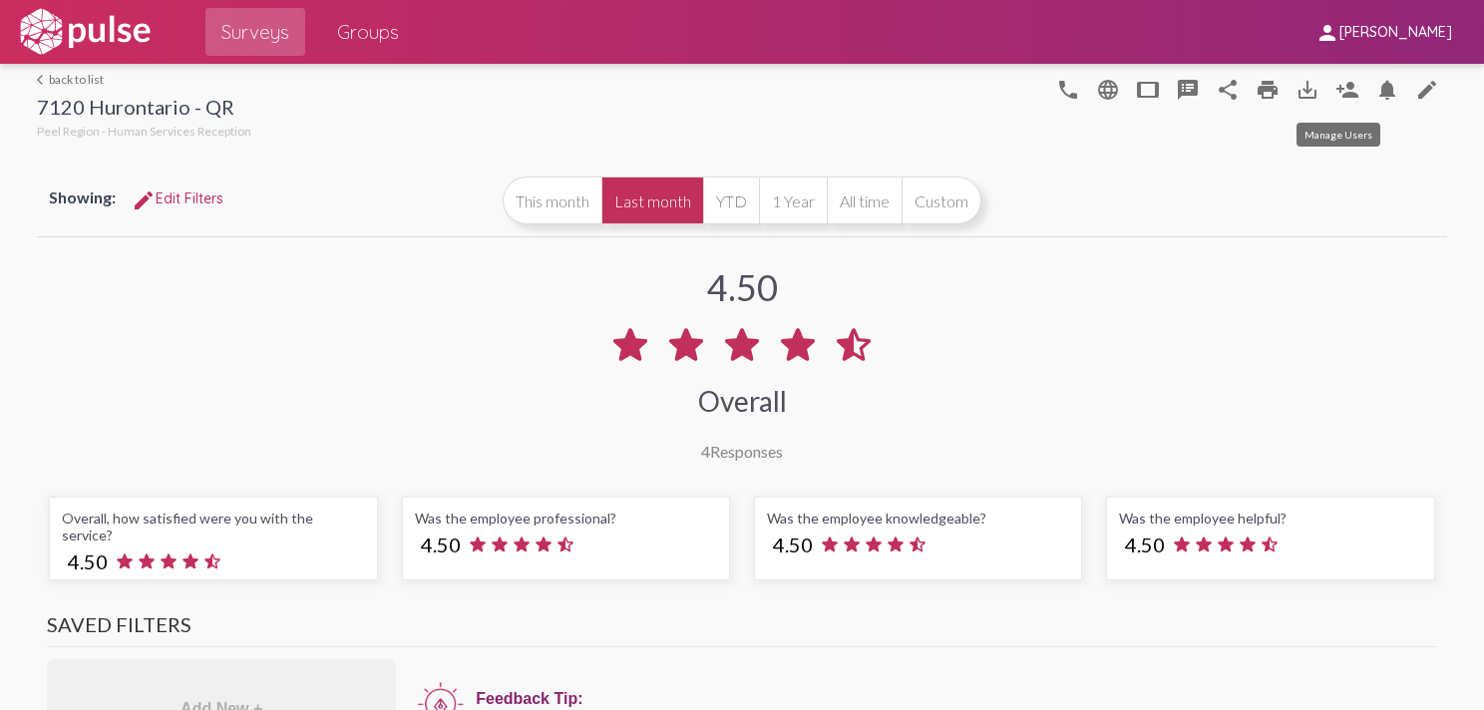
click at [1336, 89] on mat-icon "person_add" at bounding box center [1348, 90] width 24 height 24
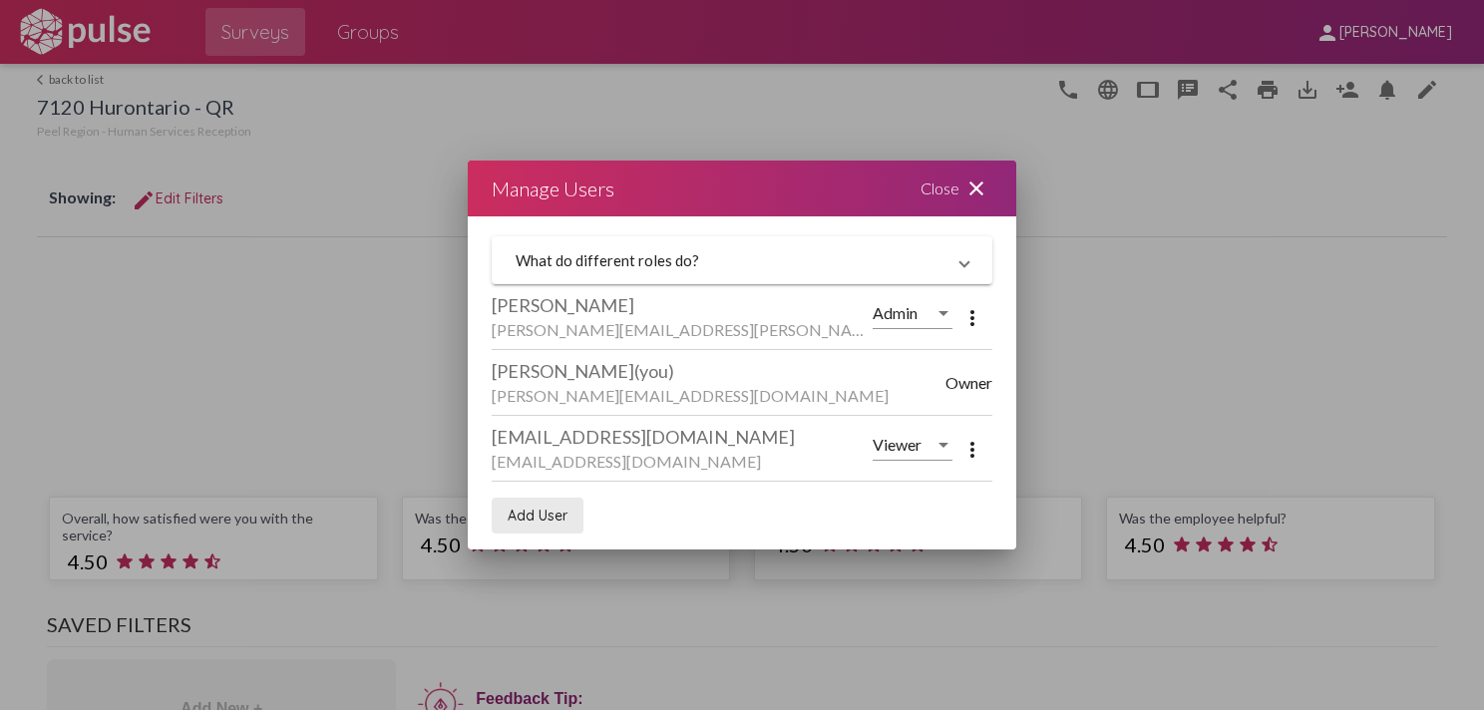
click at [550, 503] on button "Add User" at bounding box center [538, 516] width 92 height 36
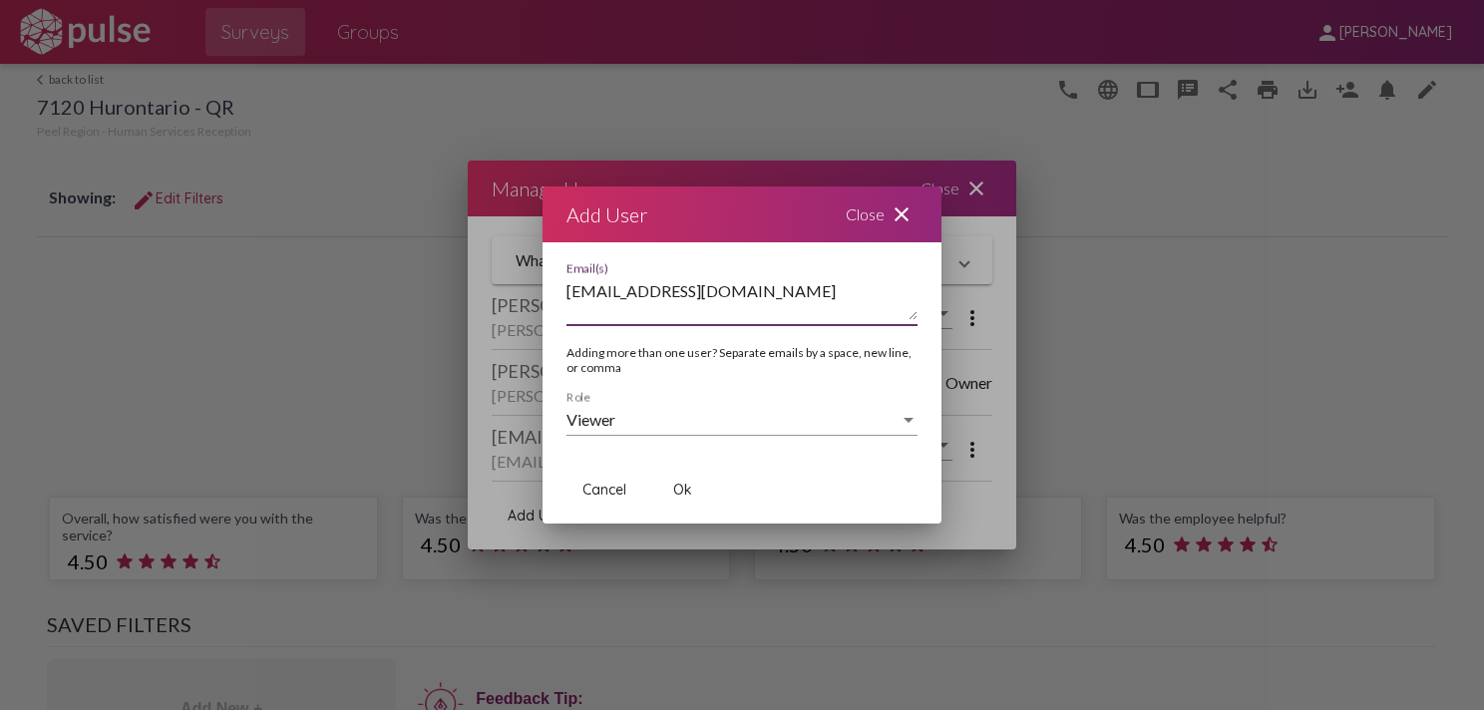
type textarea "[EMAIL_ADDRESS][DOMAIN_NAME]"
click at [675, 485] on span "Ok" at bounding box center [682, 490] width 19 height 18
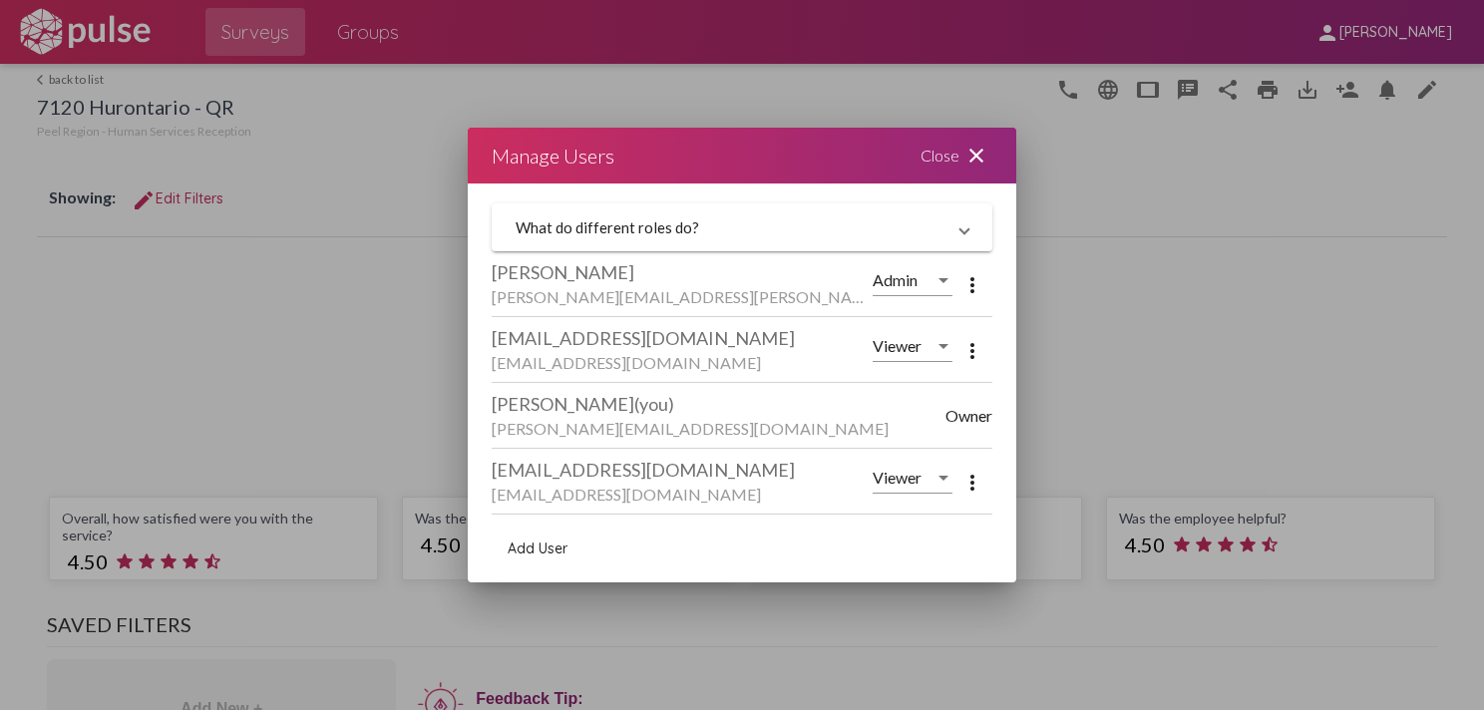
click at [974, 158] on mat-icon "close" at bounding box center [976, 156] width 24 height 24
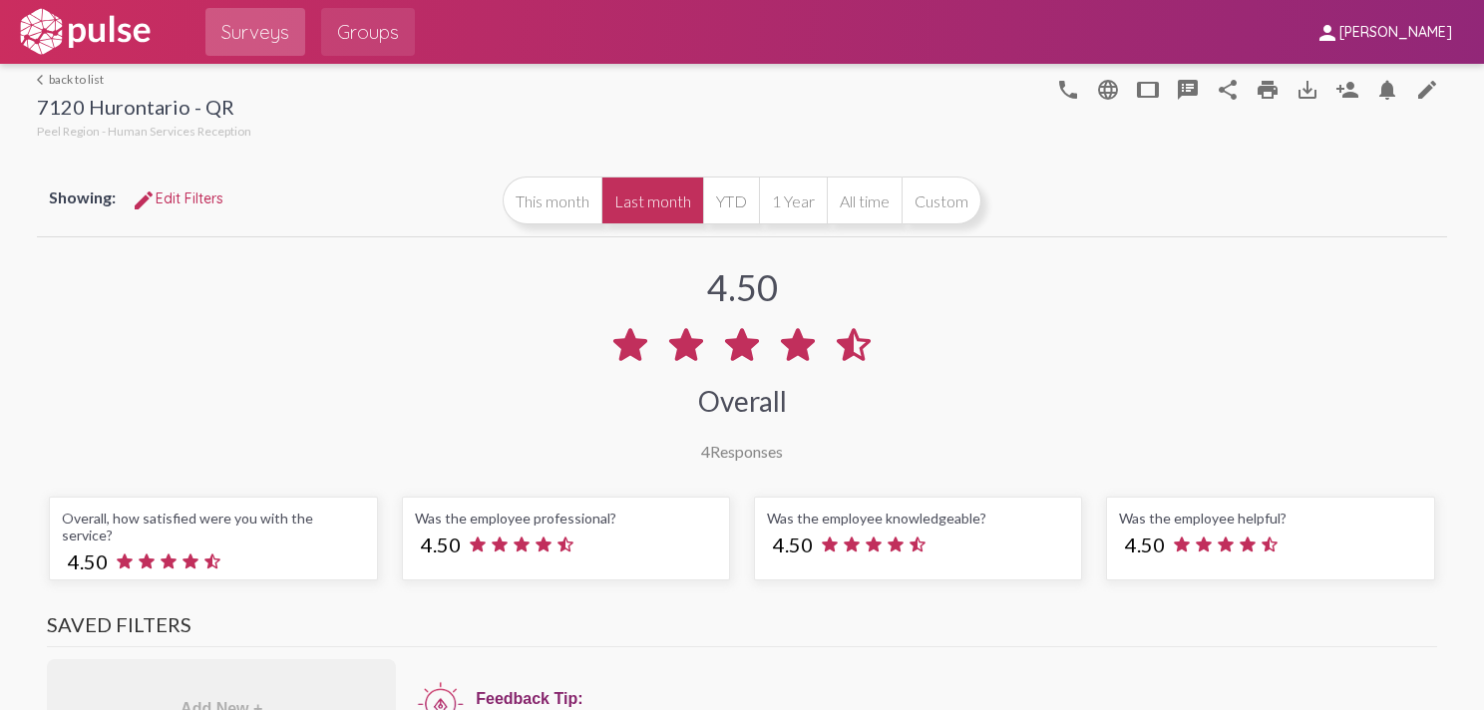
click at [371, 36] on span "Groups" at bounding box center [368, 32] width 62 height 36
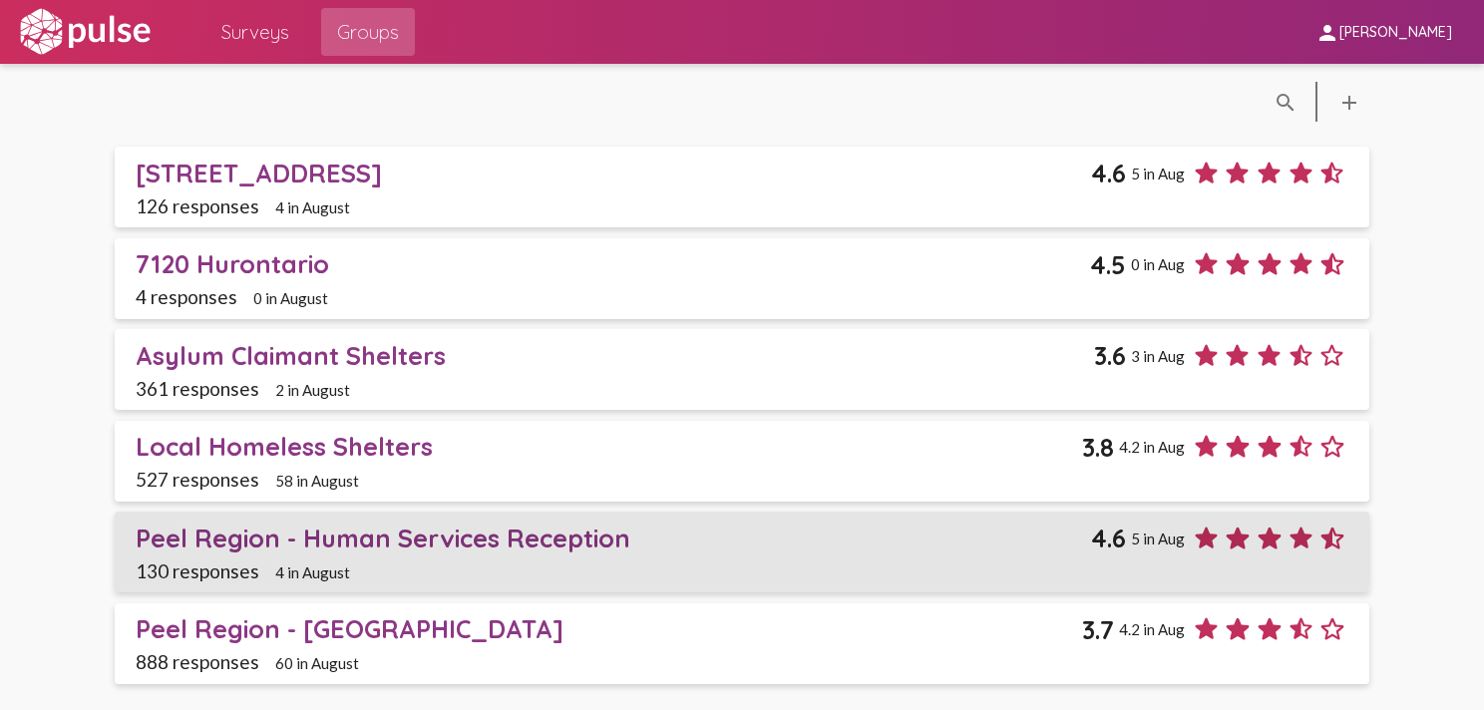
click at [358, 536] on div "Peel Region - Human Services Reception" at bounding box center [614, 538] width 956 height 31
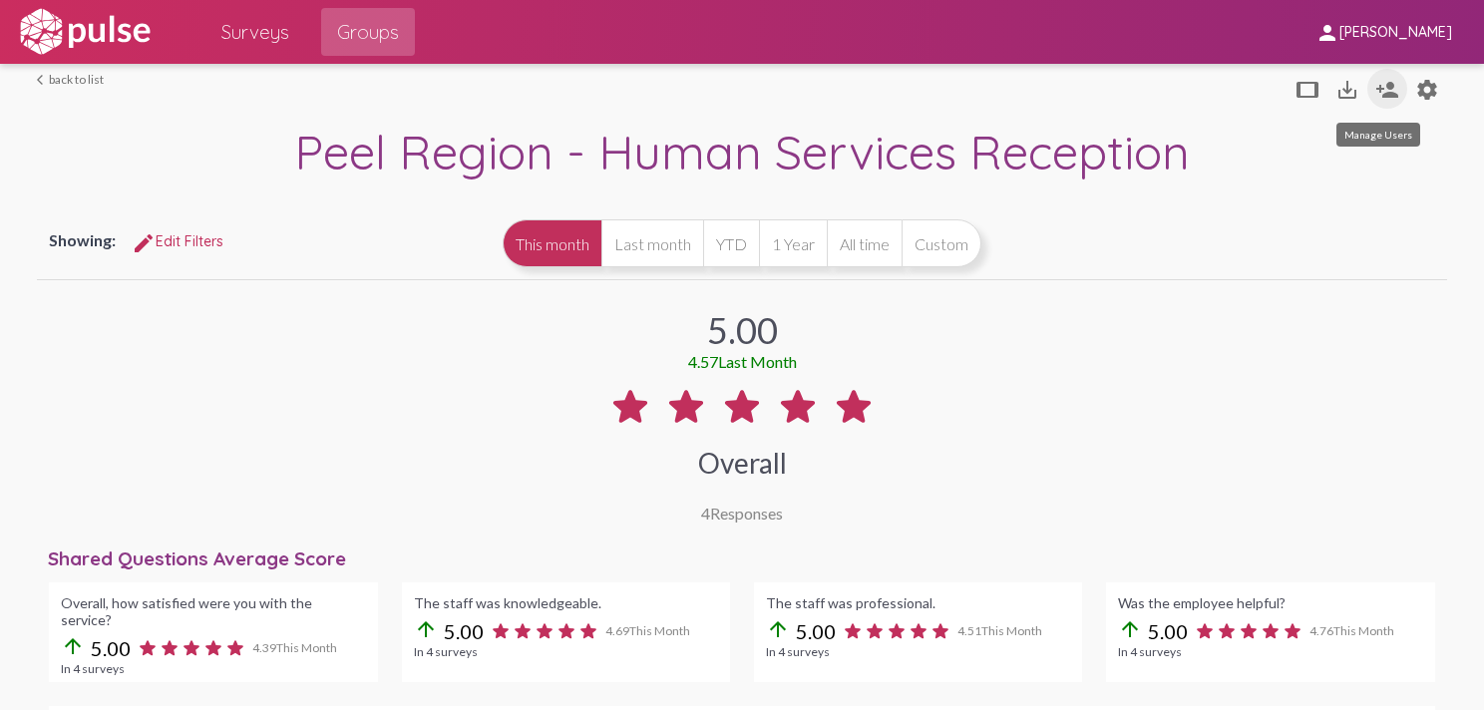
click at [1376, 98] on mat-icon "person_add" at bounding box center [1387, 90] width 24 height 24
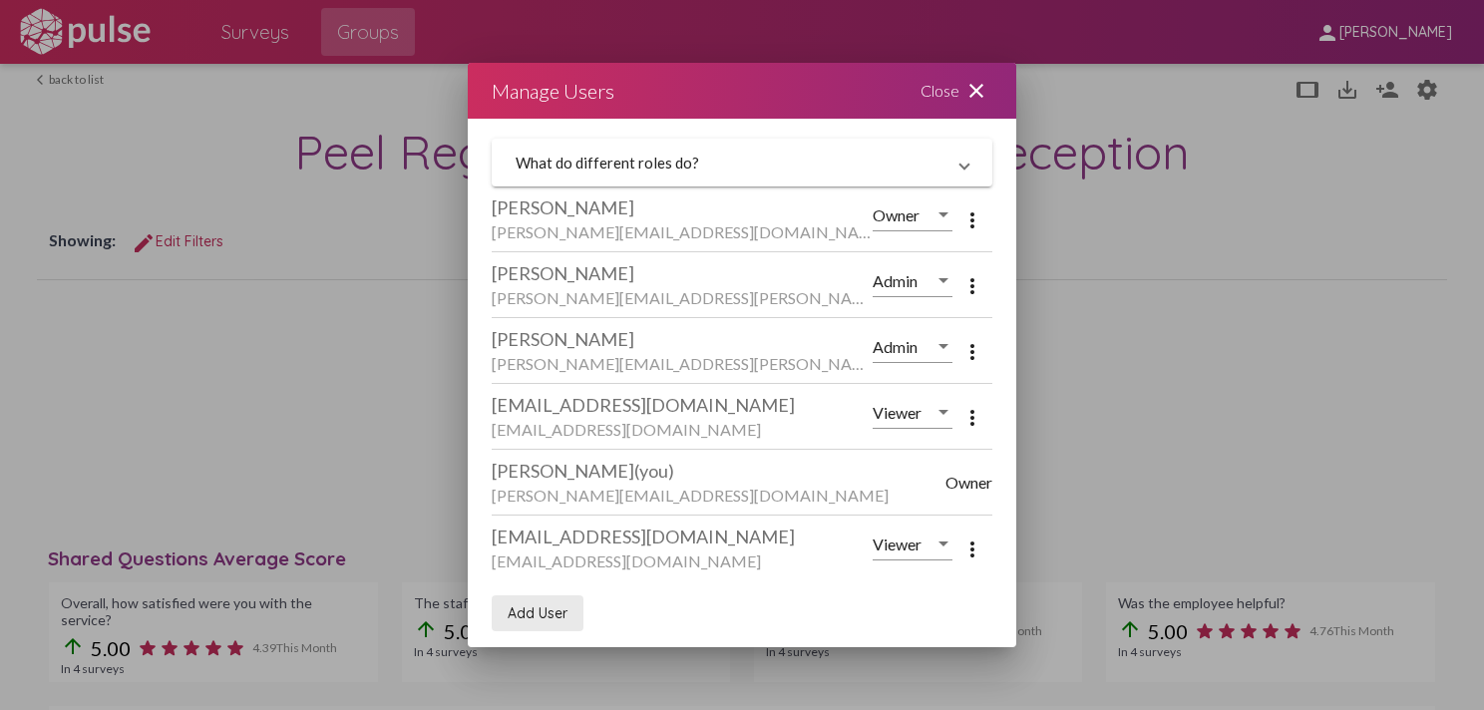
click at [552, 614] on span "Add User" at bounding box center [538, 613] width 60 height 18
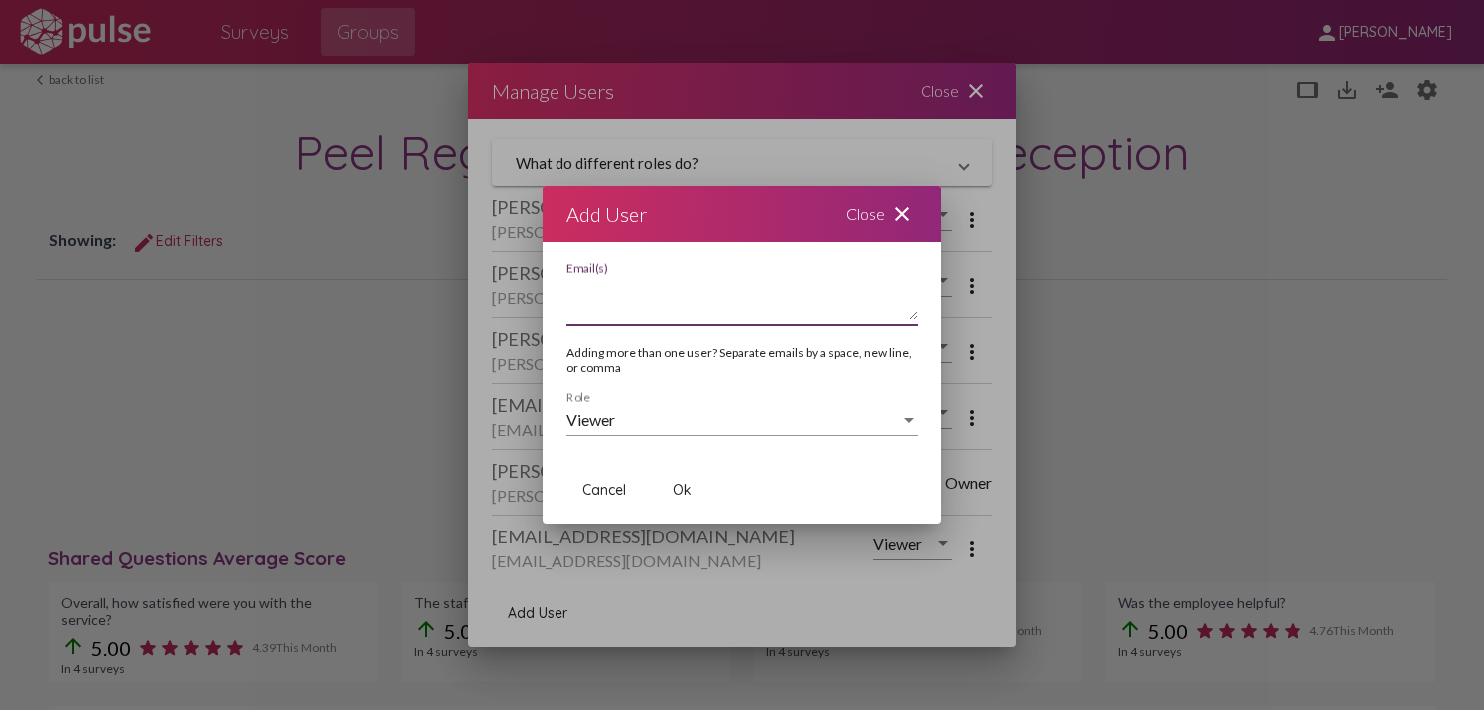
paste textarea "[EMAIL_ADDRESS][DOMAIN_NAME]"
type textarea "[EMAIL_ADDRESS][DOMAIN_NAME]"
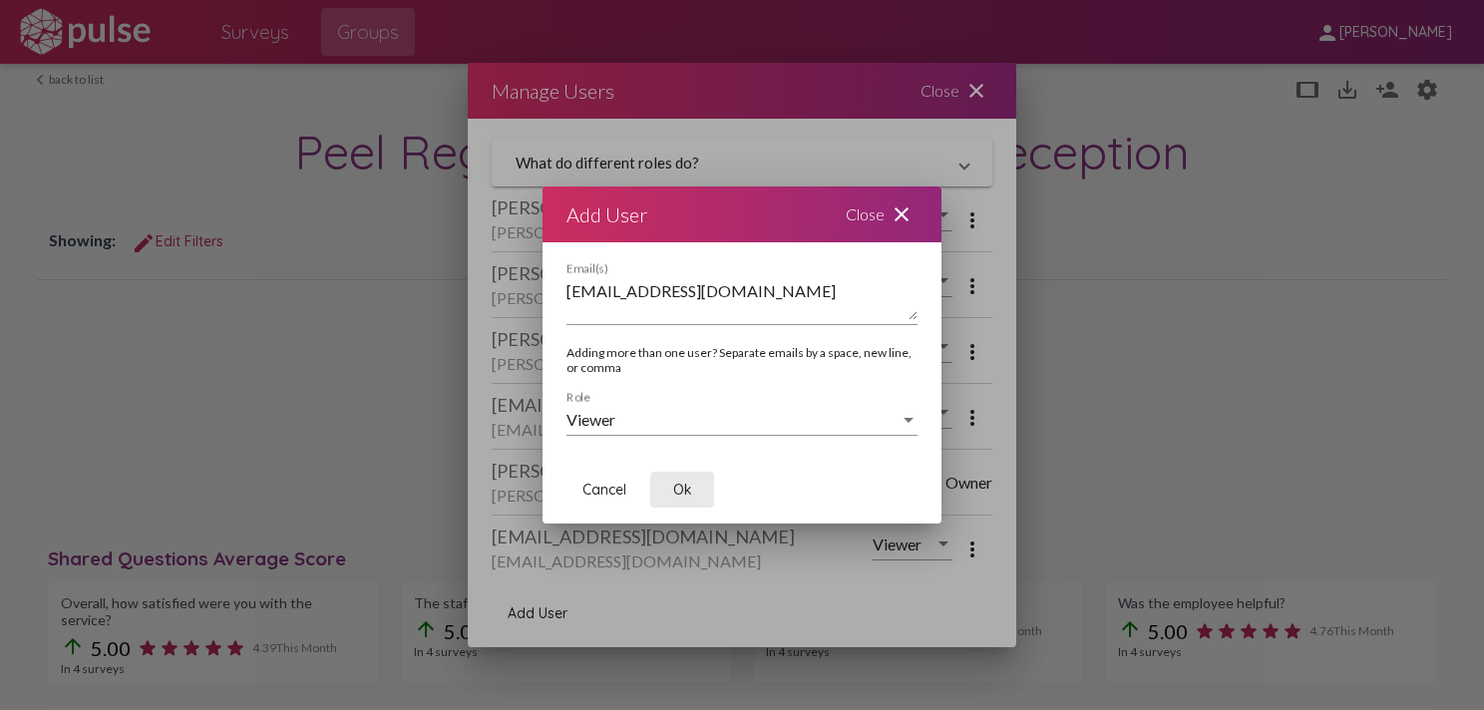
click at [680, 488] on span "Ok" at bounding box center [682, 490] width 19 height 18
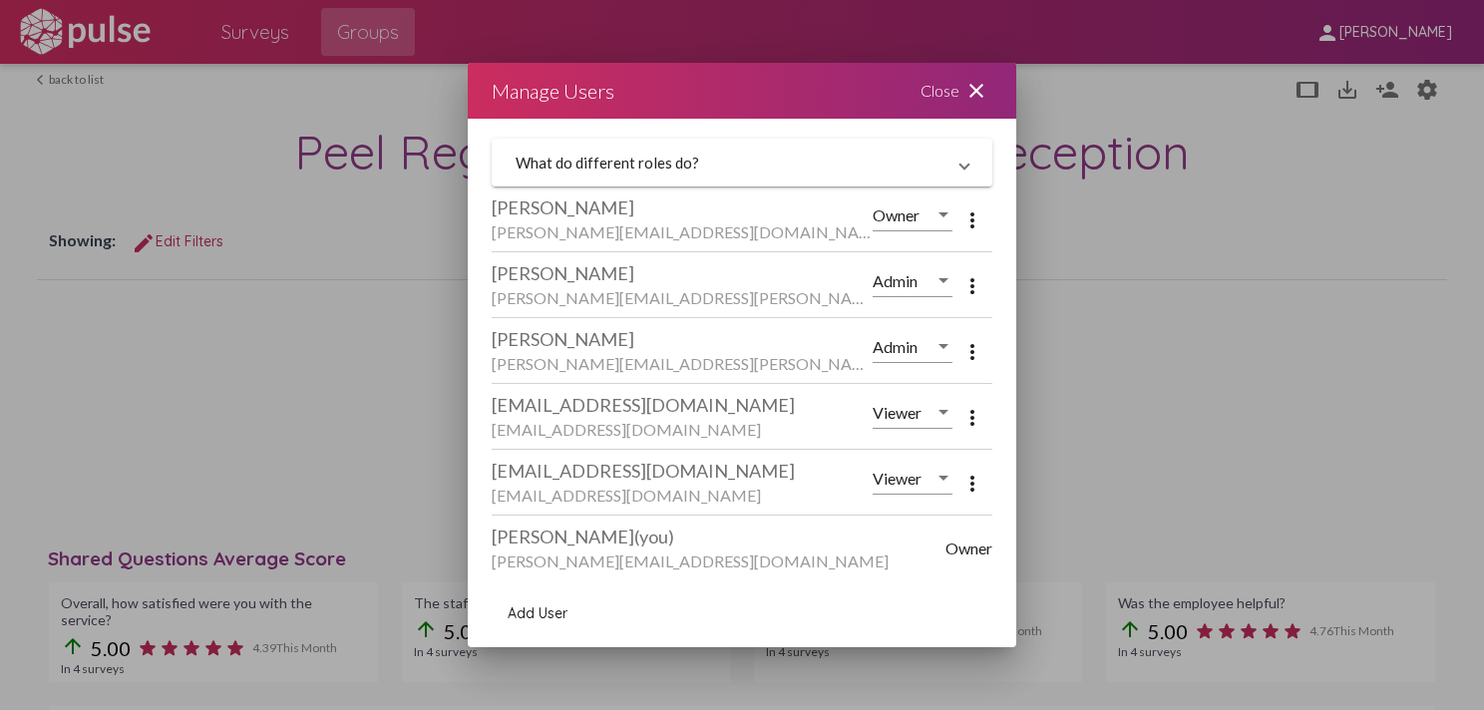
click at [977, 84] on mat-icon "close" at bounding box center [976, 91] width 24 height 24
